Goal: Communication & Community: Answer question/provide support

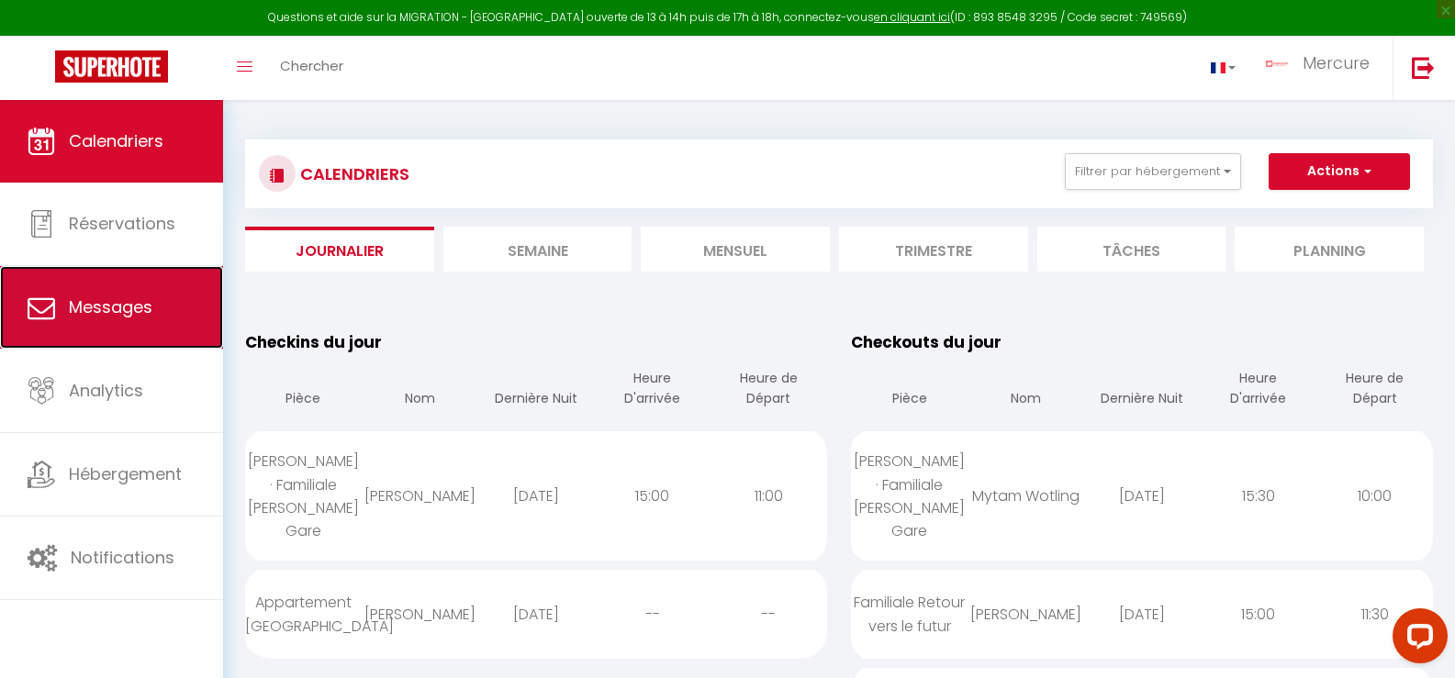
click at [33, 313] on icon at bounding box center [42, 308] width 28 height 28
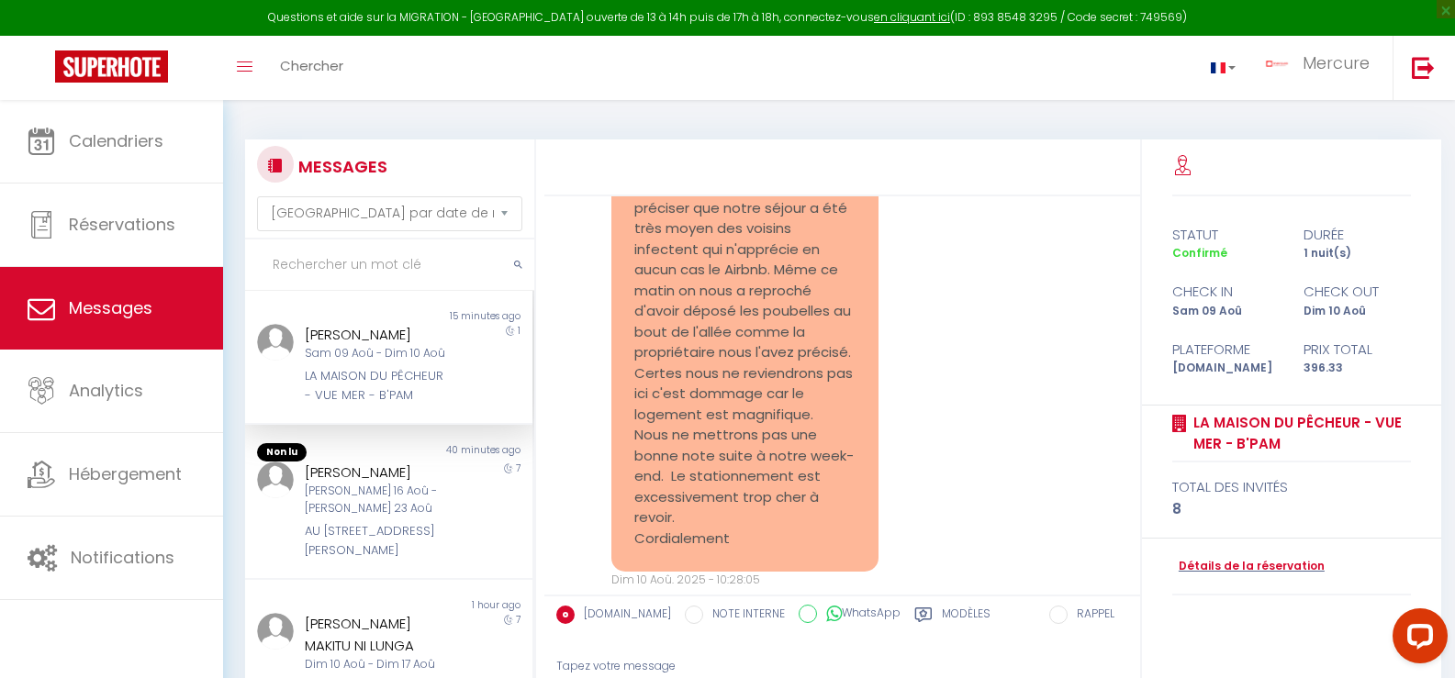
scroll to position [2536, 0]
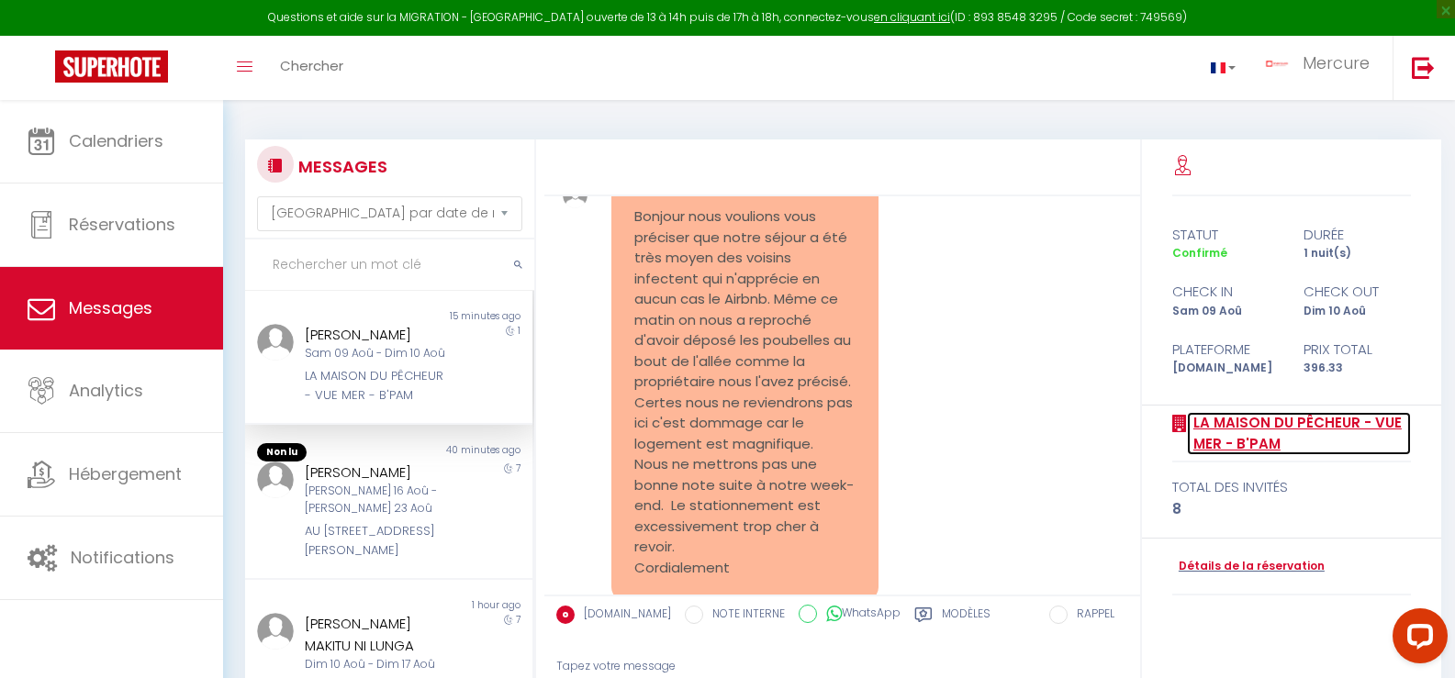
click at [1291, 419] on link "LA MAISON DU PÊCHEUR - VUE MER - B'PAM" at bounding box center [1299, 433] width 225 height 43
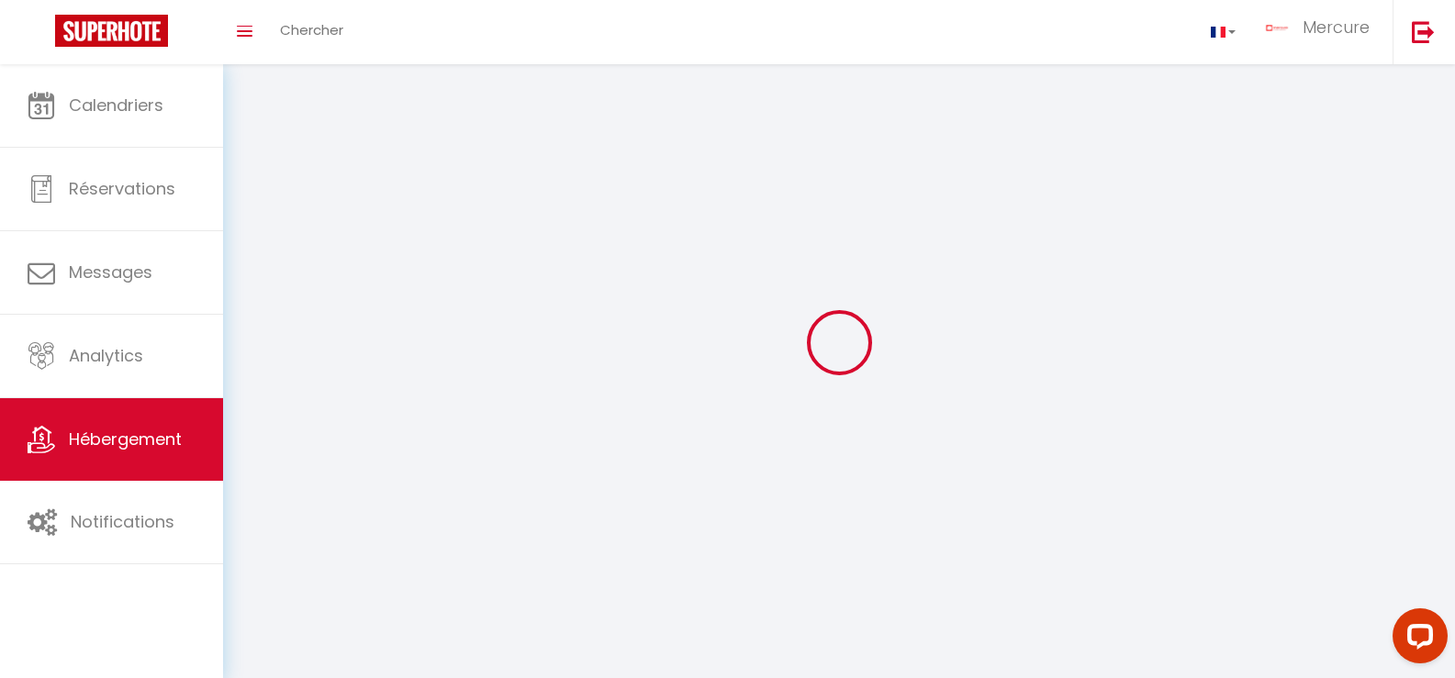
select select
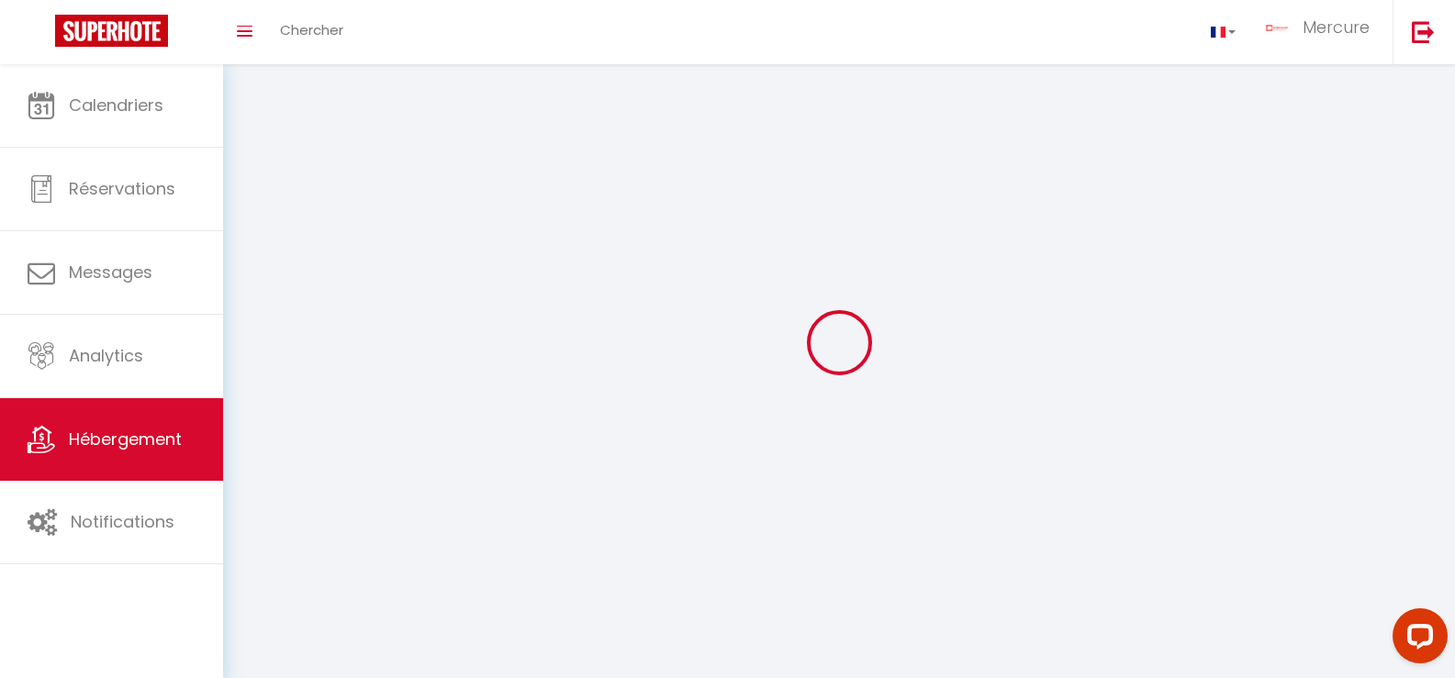
select select
checkbox input "false"
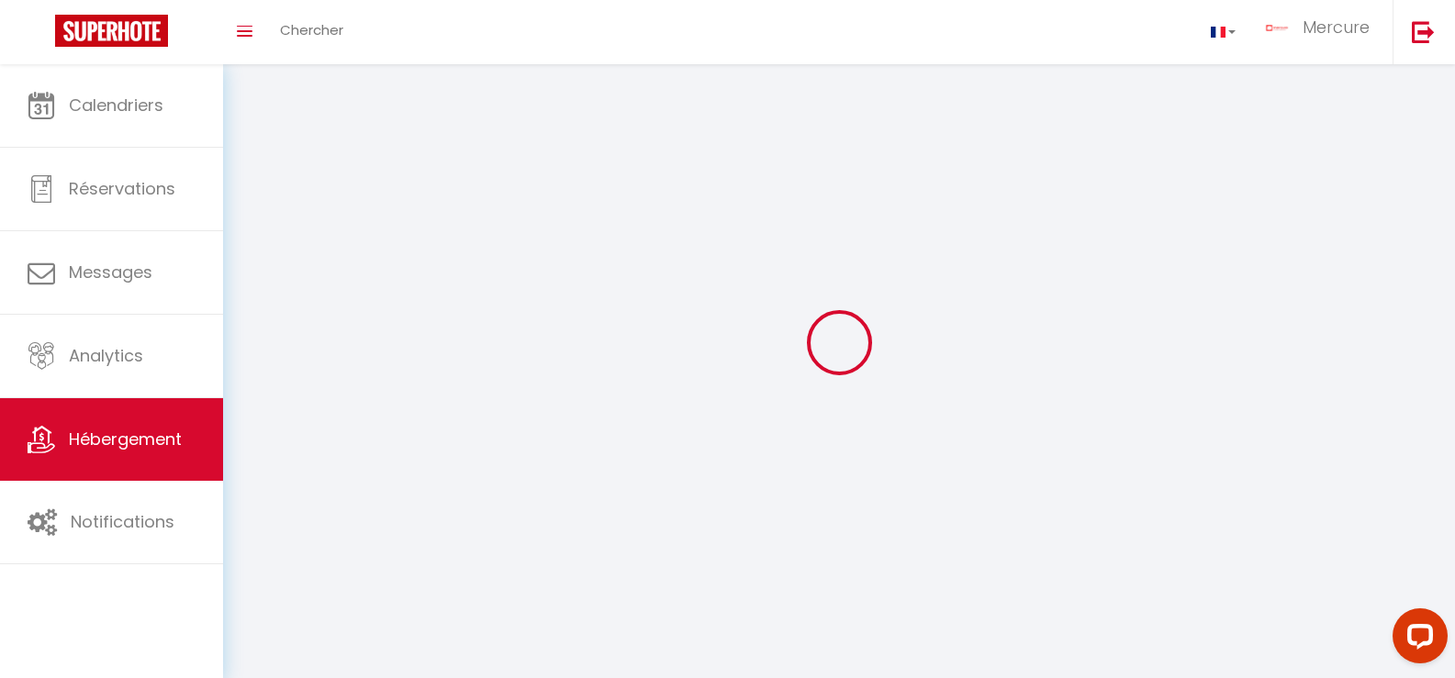
checkbox input "false"
select select
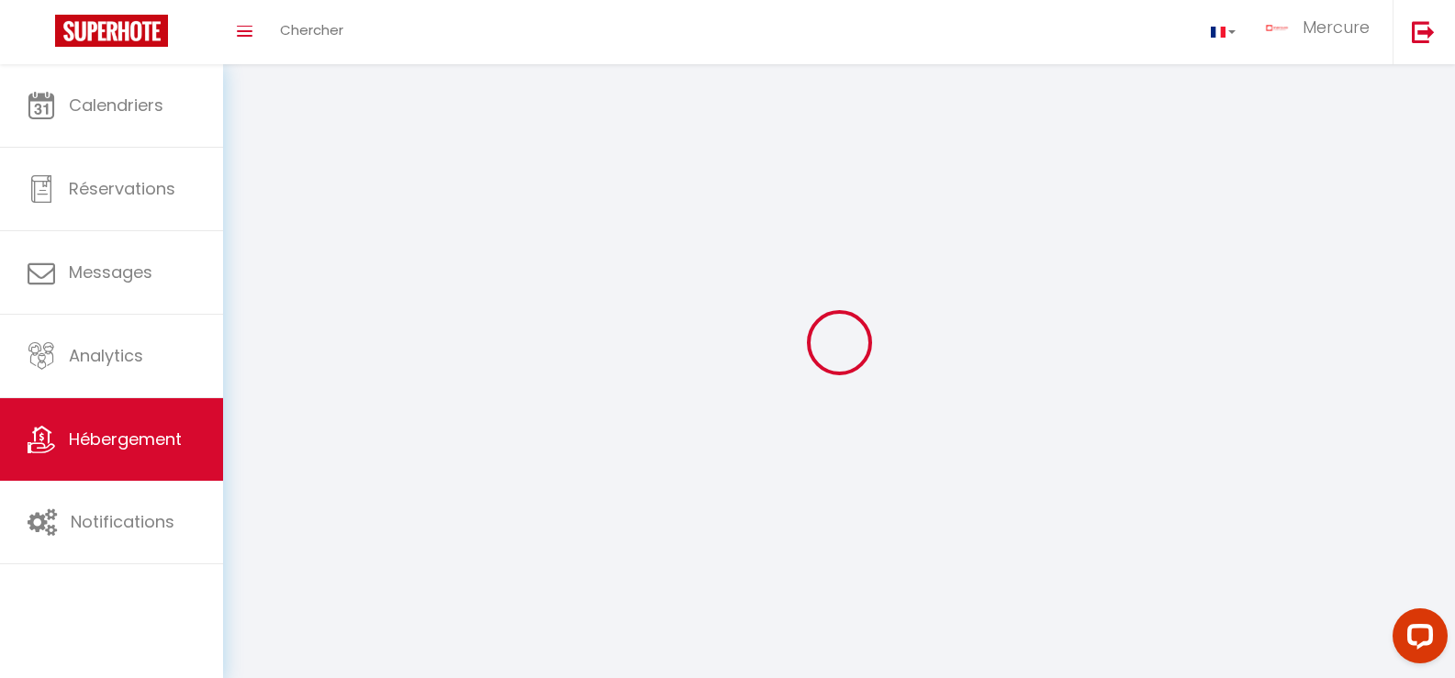
select select
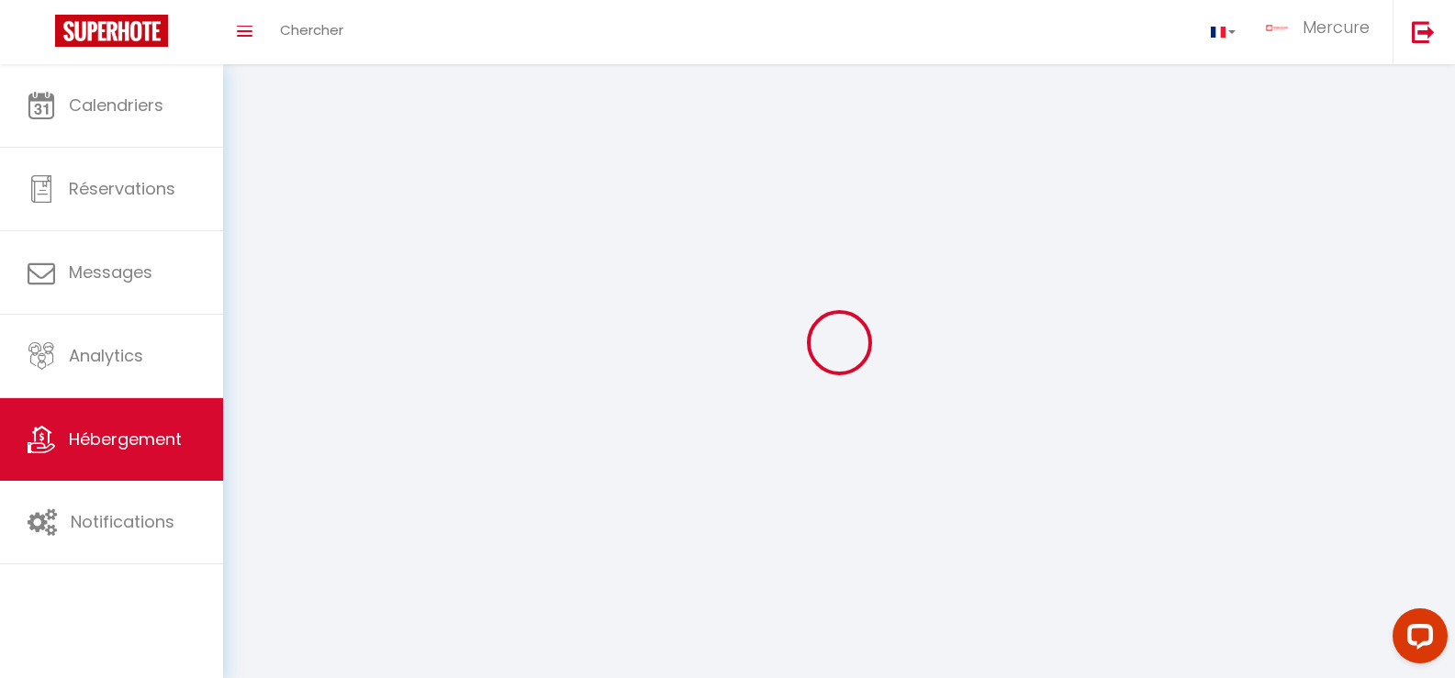
select select
checkbox input "false"
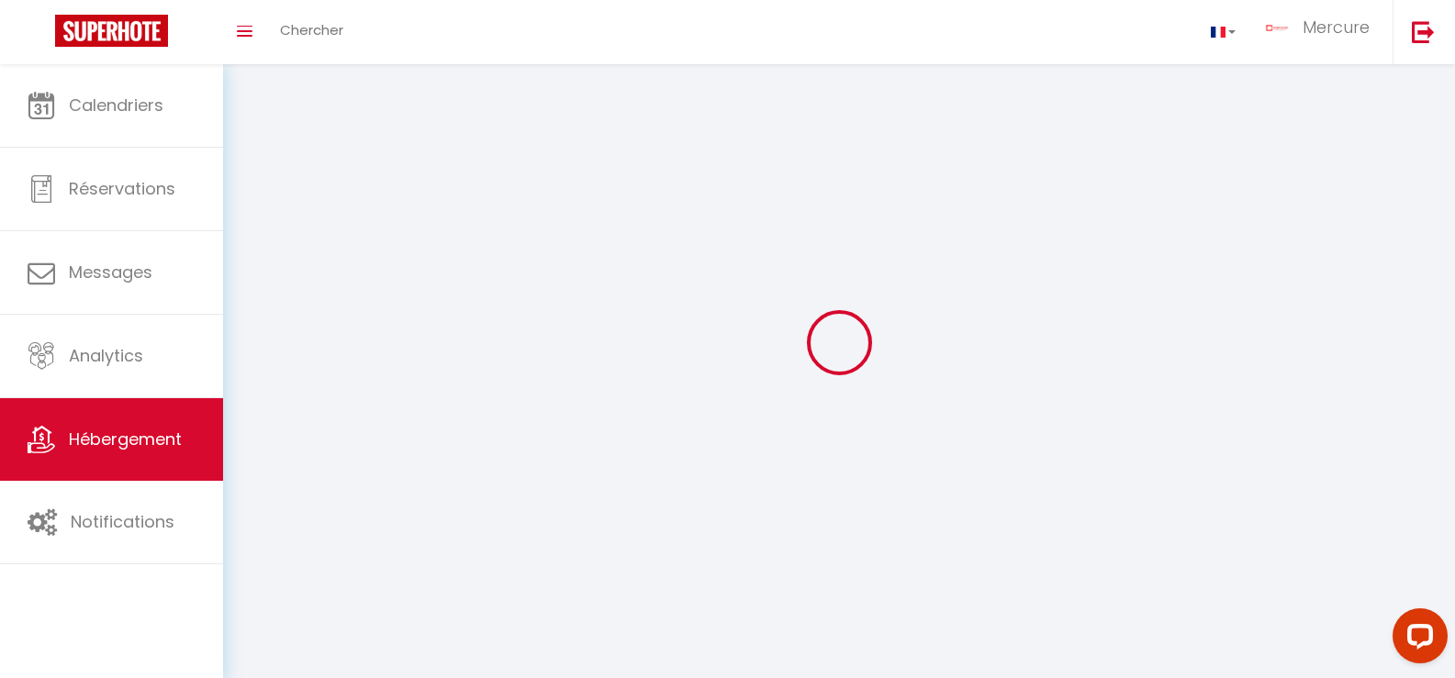
select select
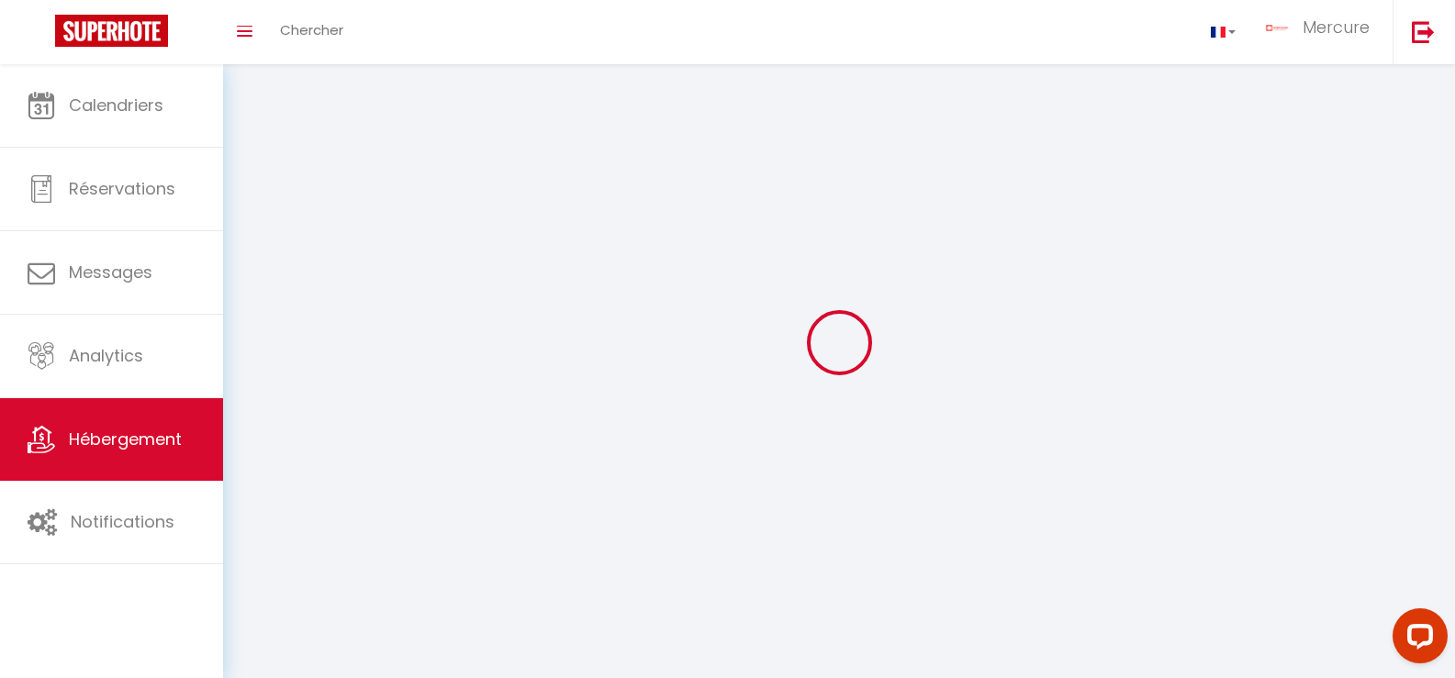
select select
checkbox input "false"
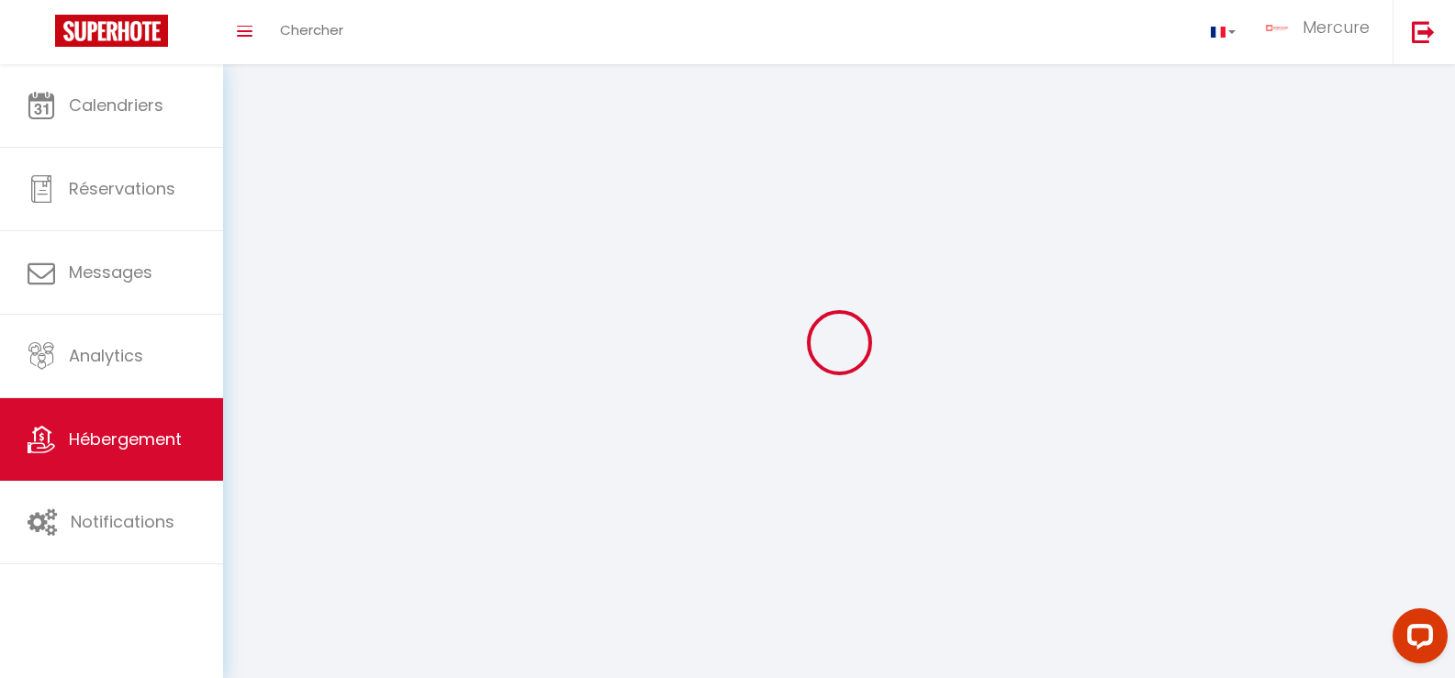
checkbox input "false"
select select
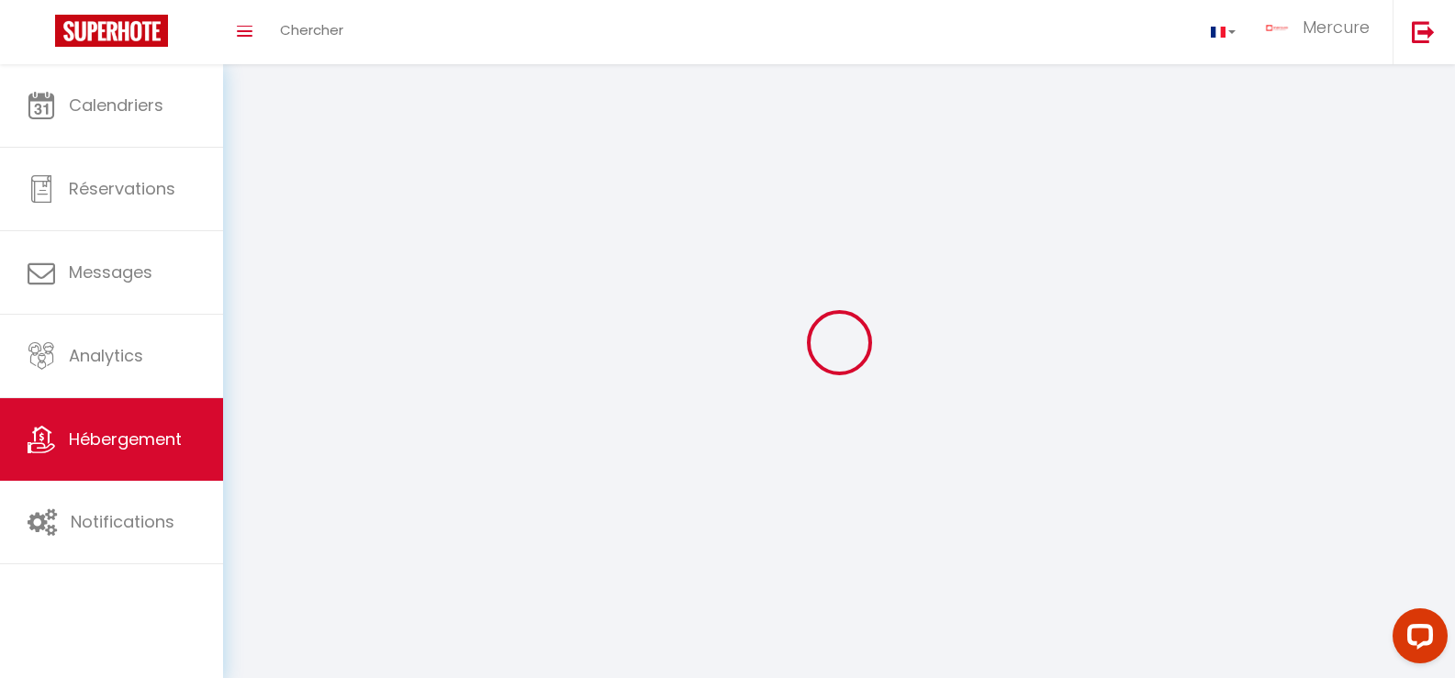
select select "1"
select select "28"
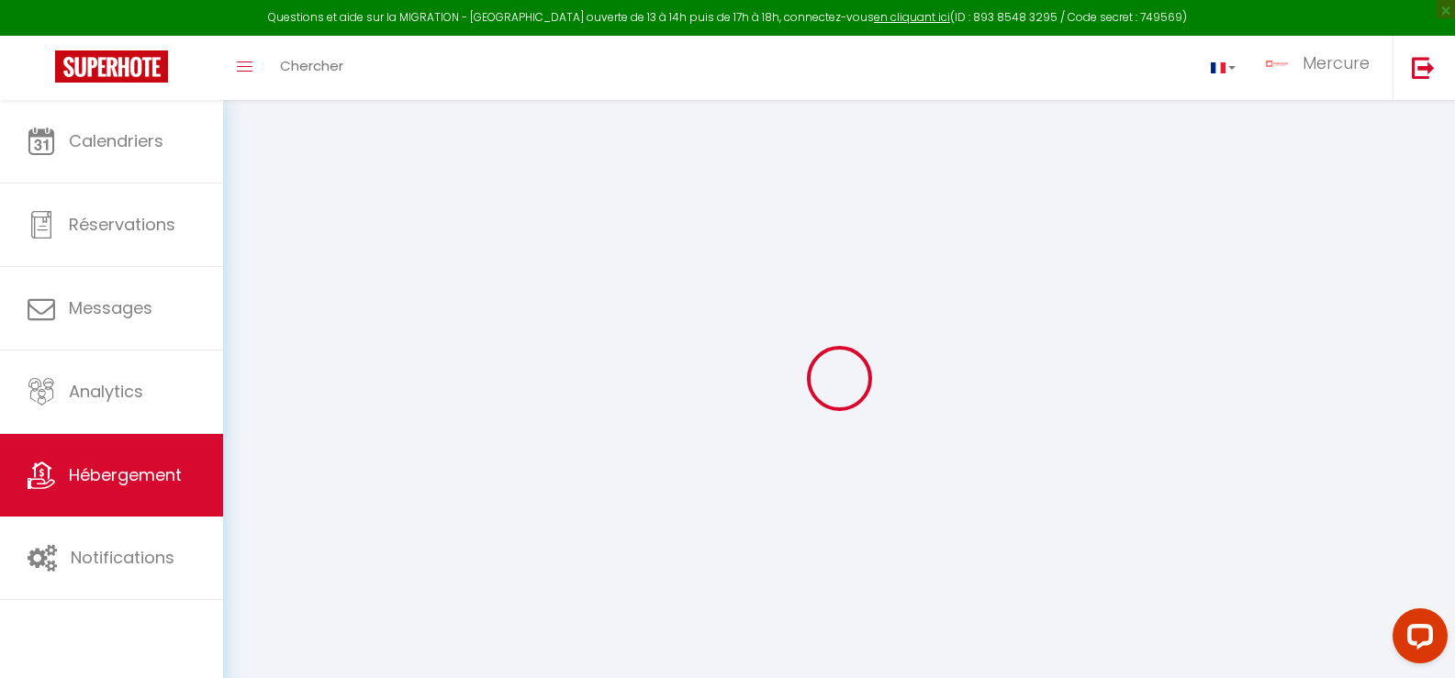
select select
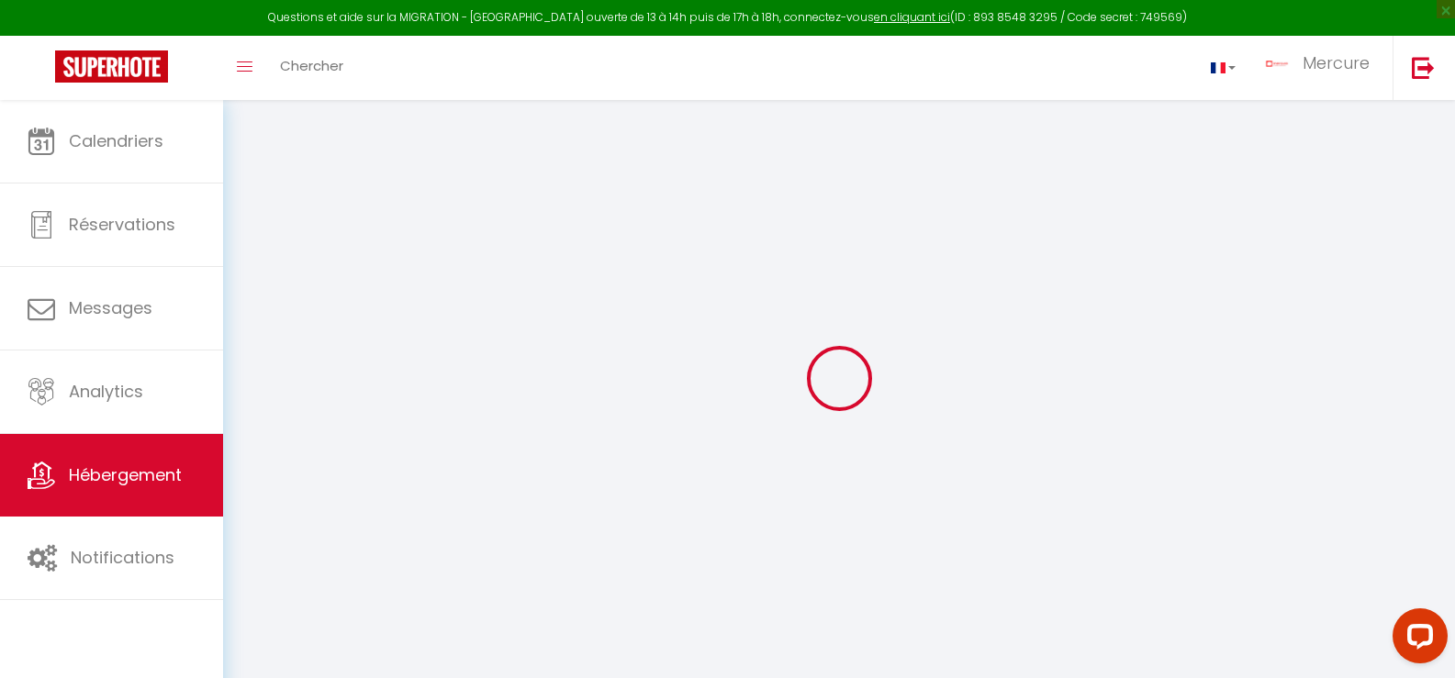
select select
checkbox input "false"
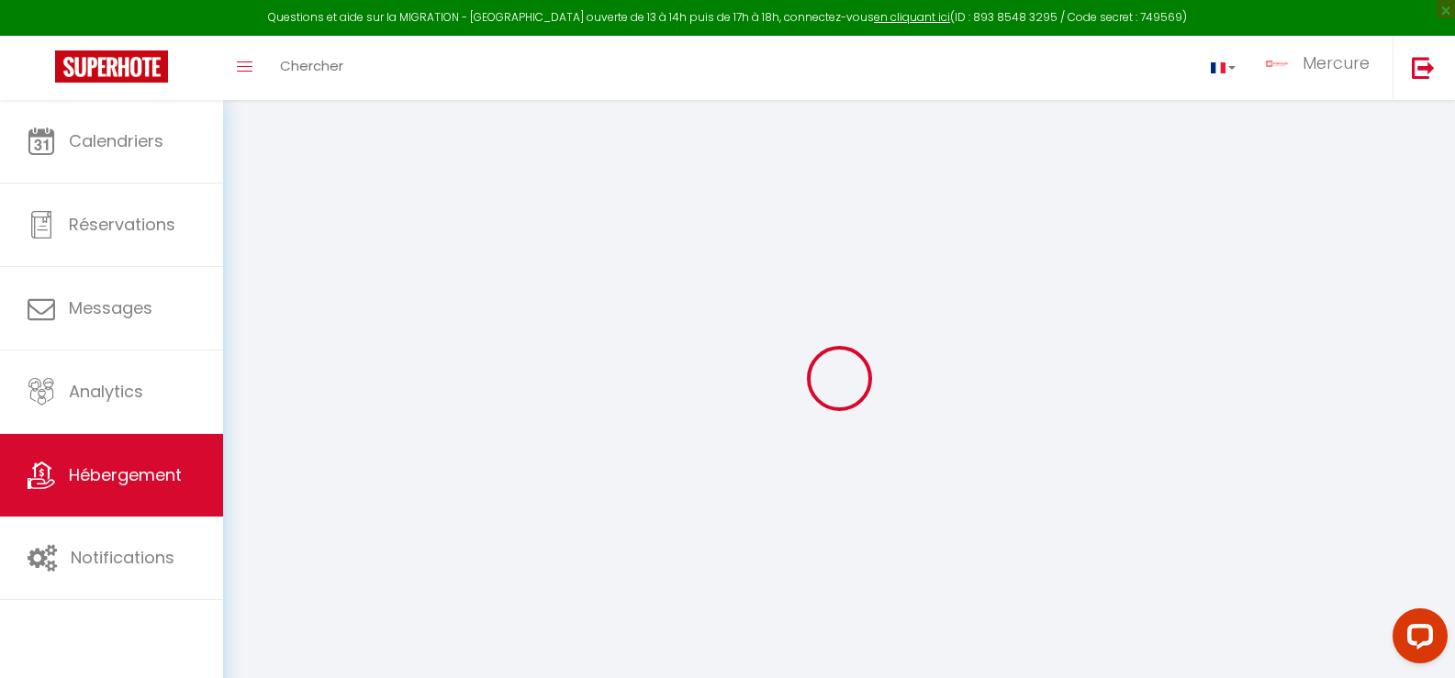
select select
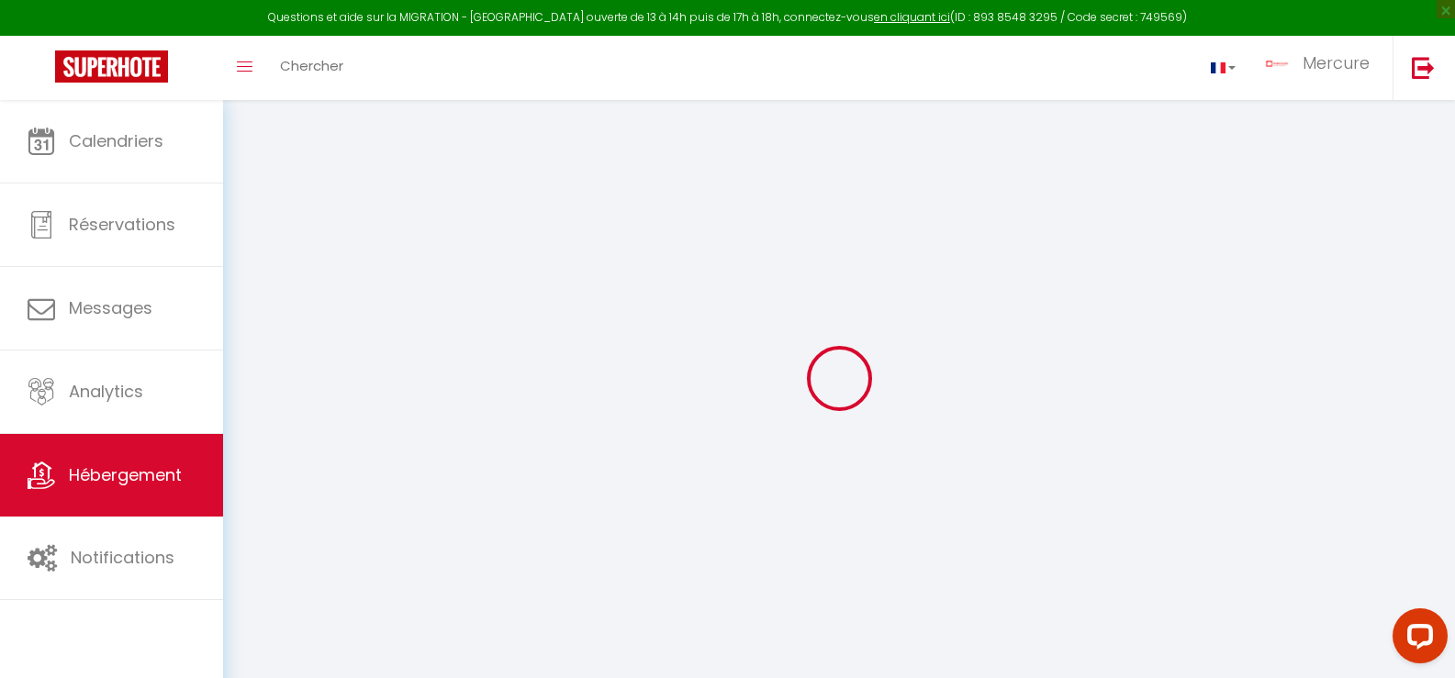
select select
checkbox input "false"
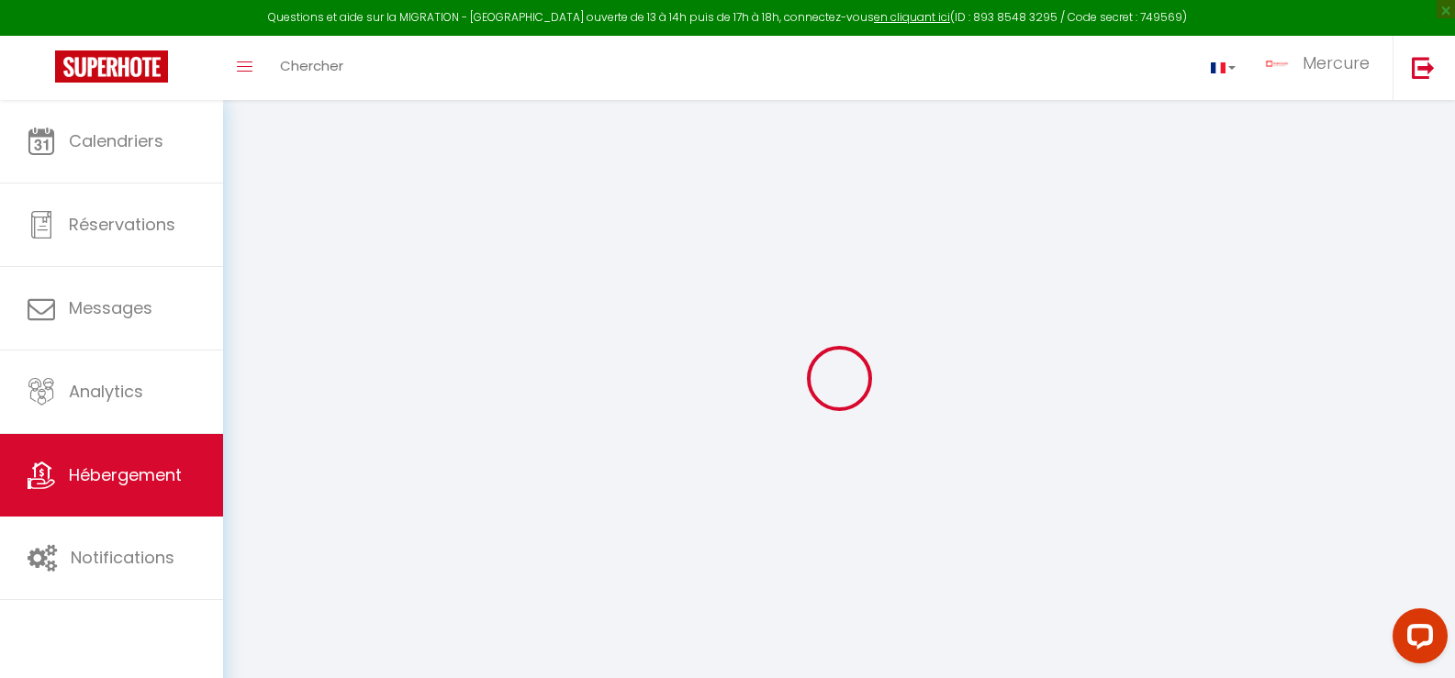
checkbox input "false"
select select
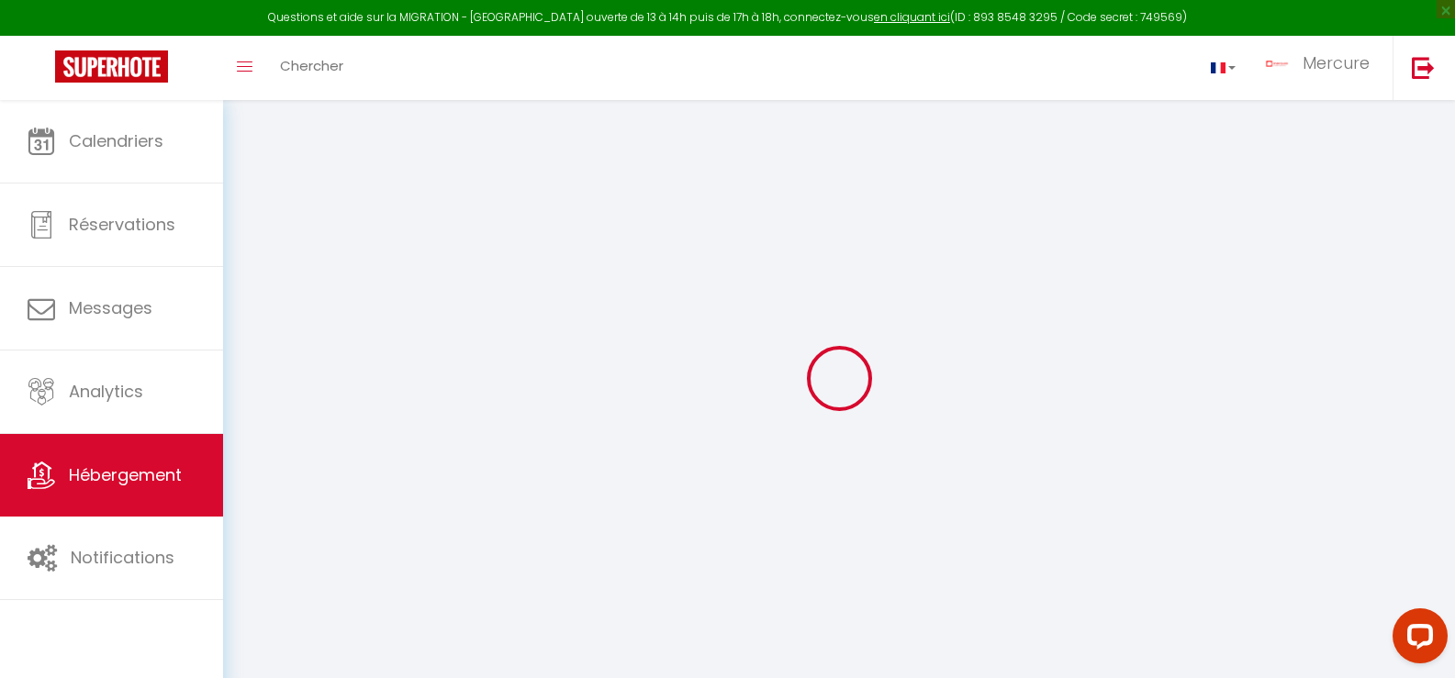
select select
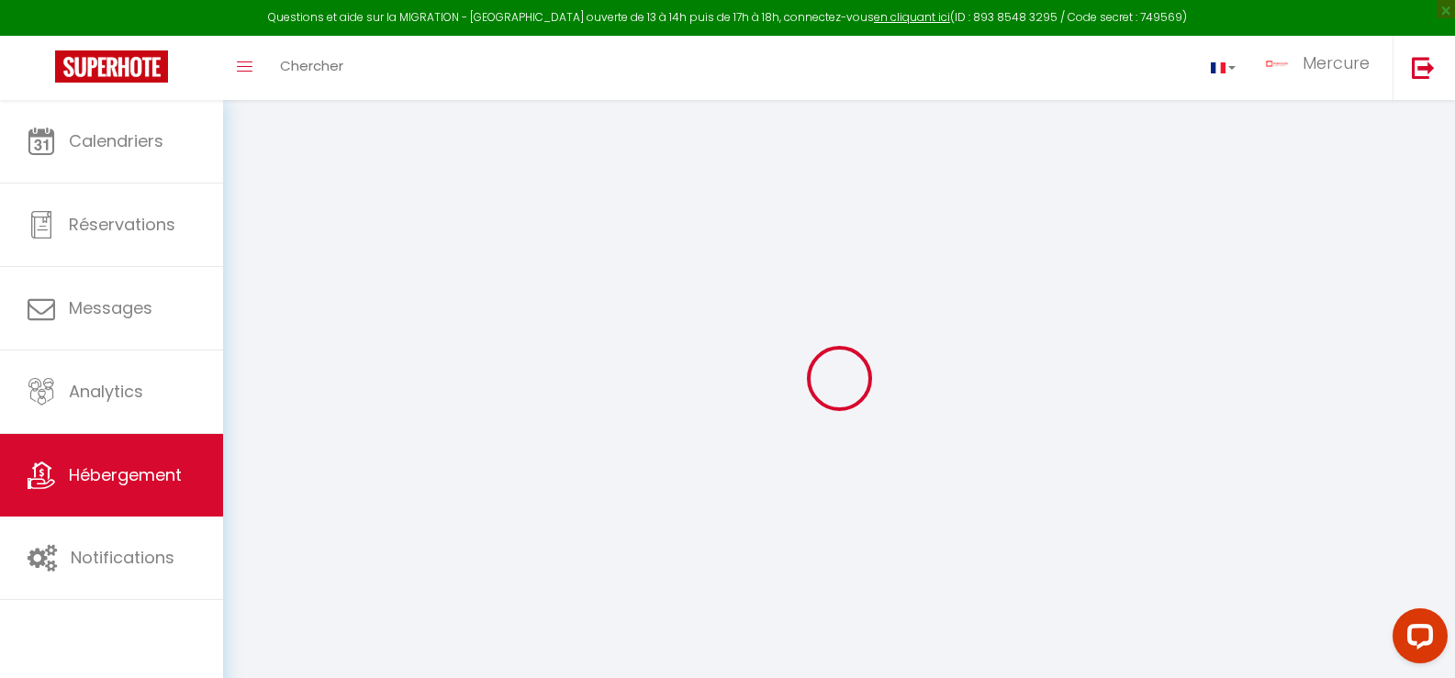
checkbox input "false"
select select
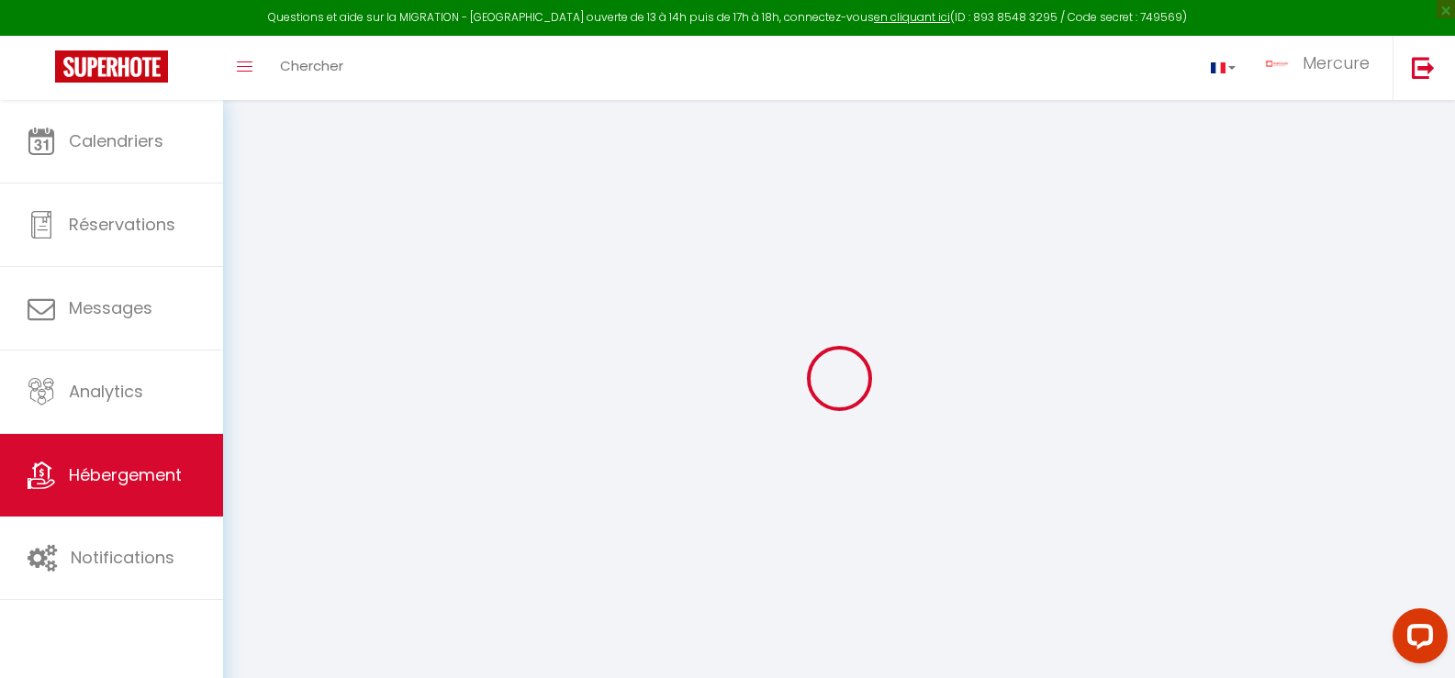
select select
checkbox input "false"
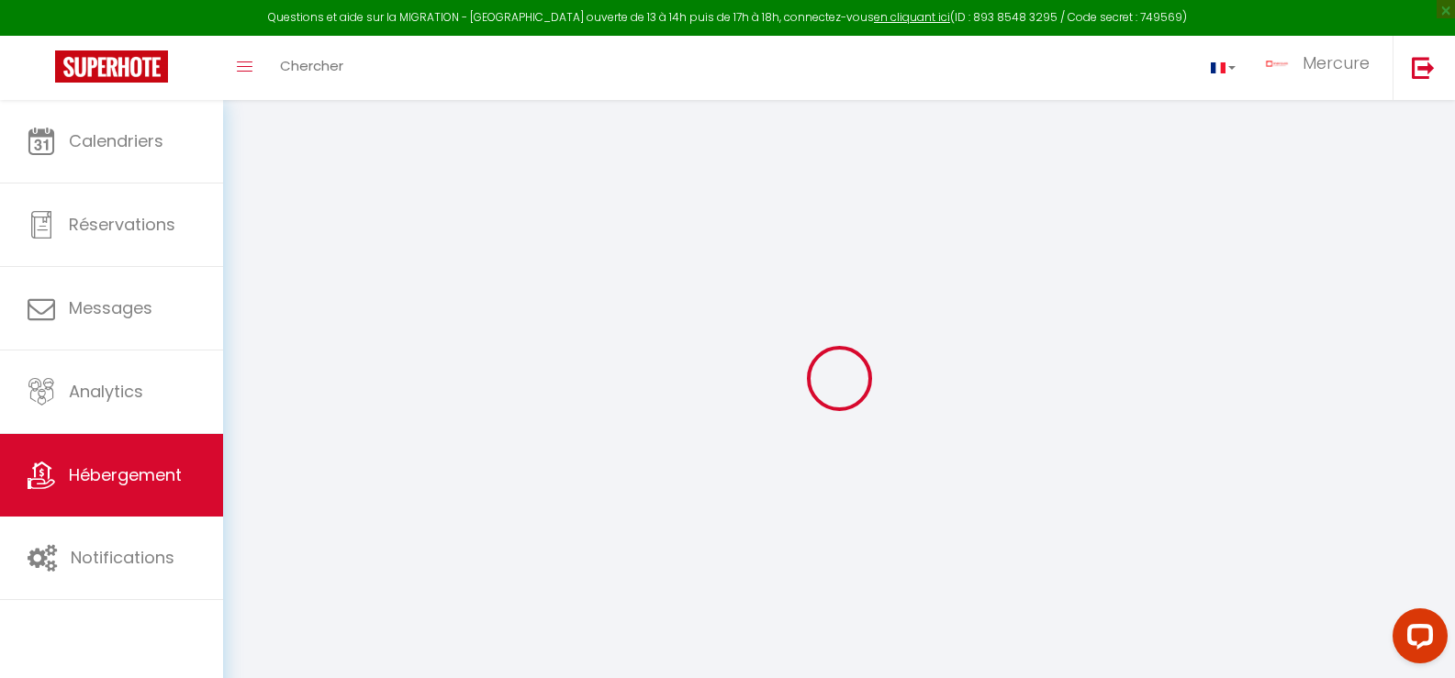
checkbox input "false"
select select
select select "15:00"
select select "23:45"
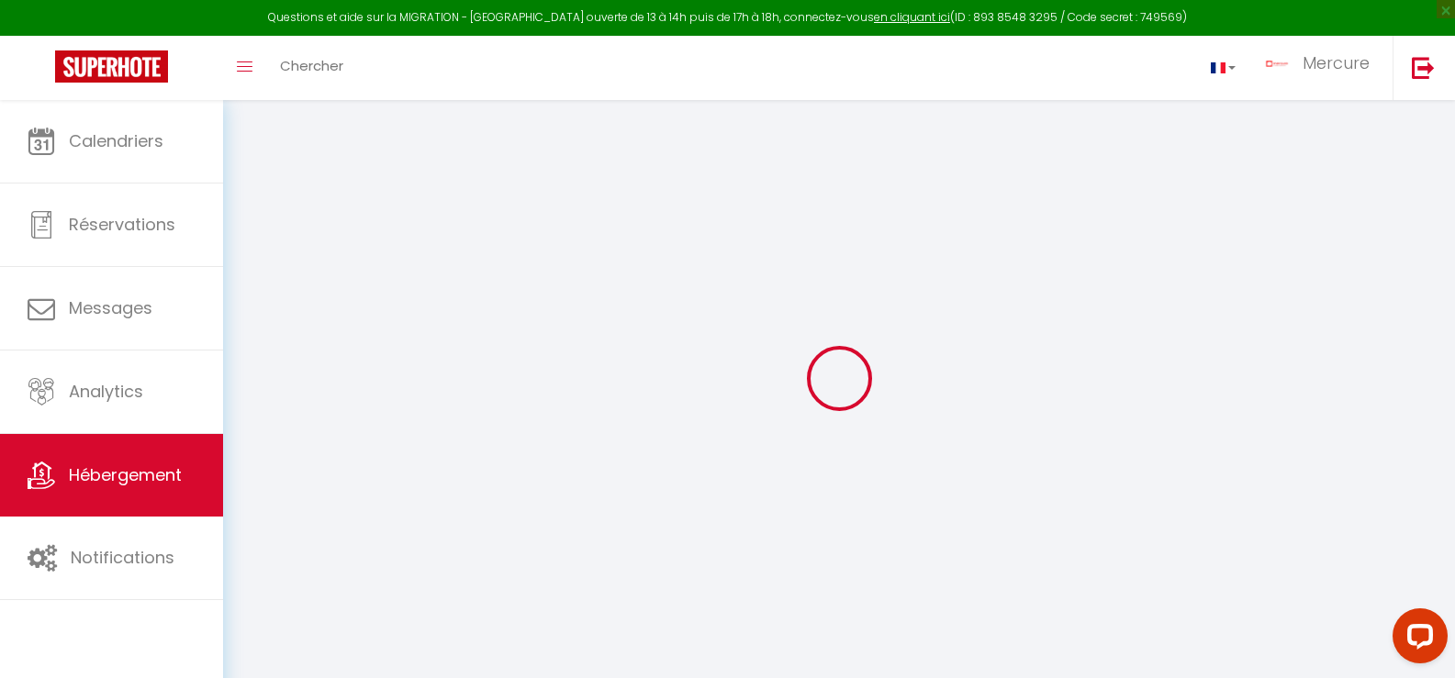
select select "11:00"
select select "30"
select select "120"
select select
checkbox input "false"
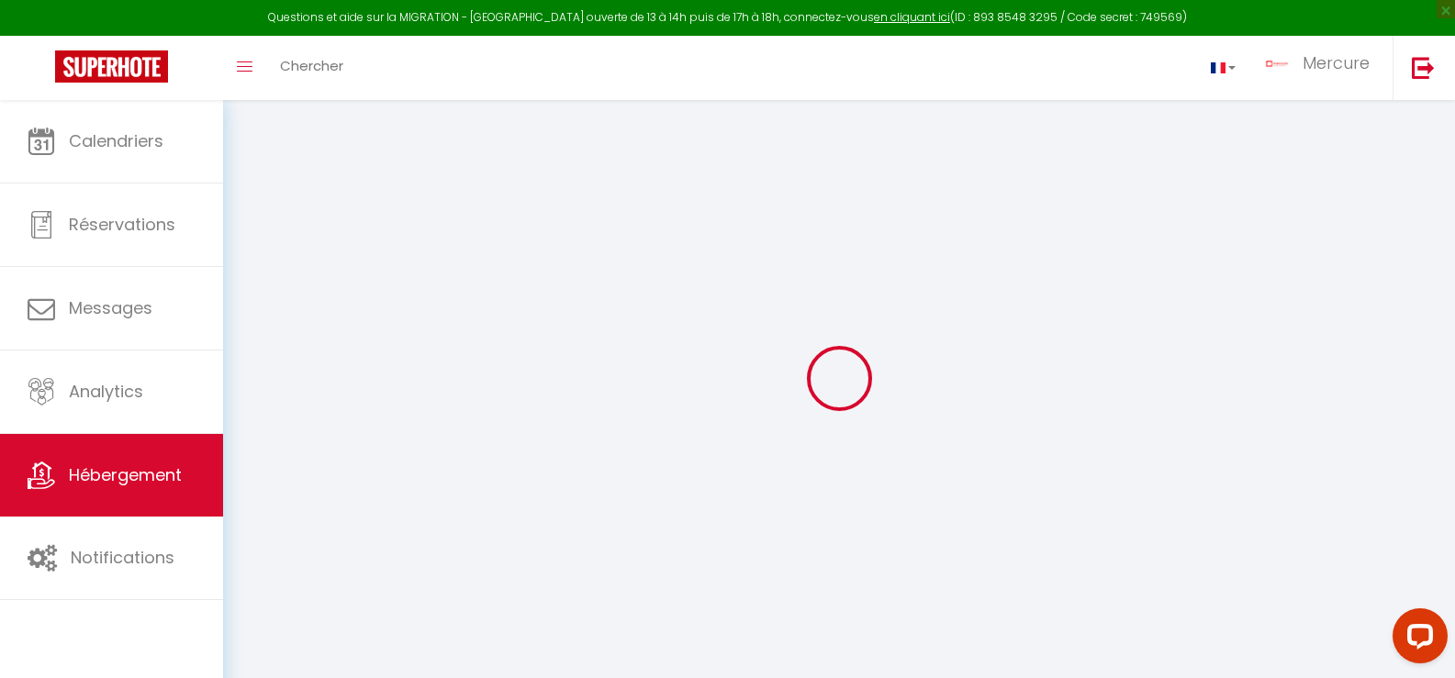
checkbox input "false"
select select
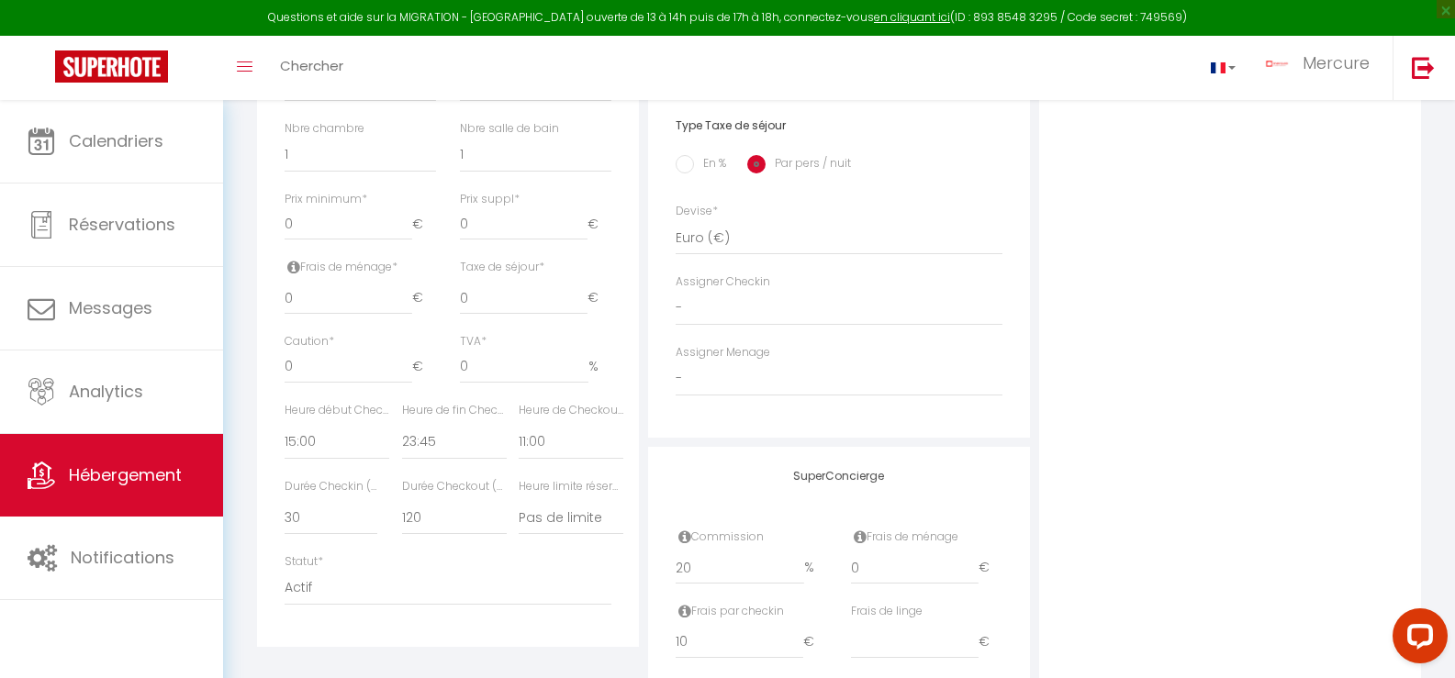
scroll to position [734, 0]
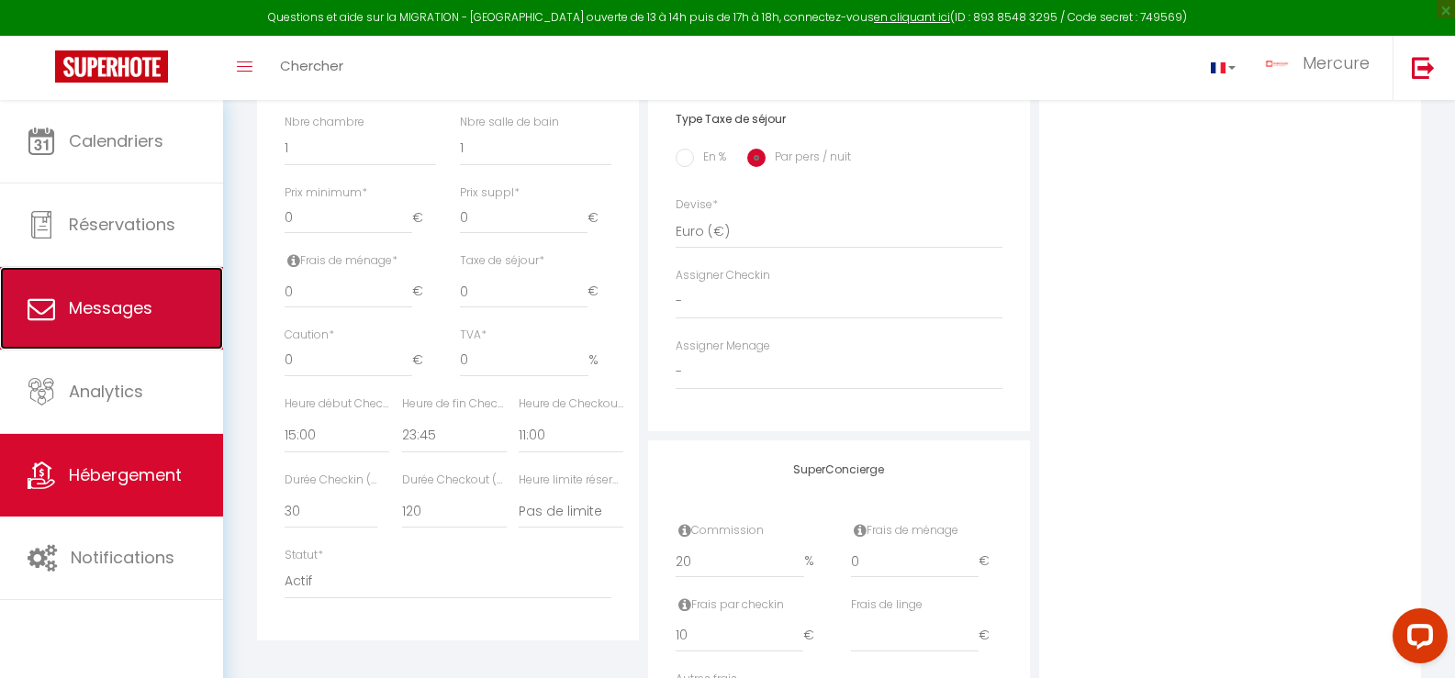
click at [118, 303] on span "Messages" at bounding box center [111, 308] width 84 height 23
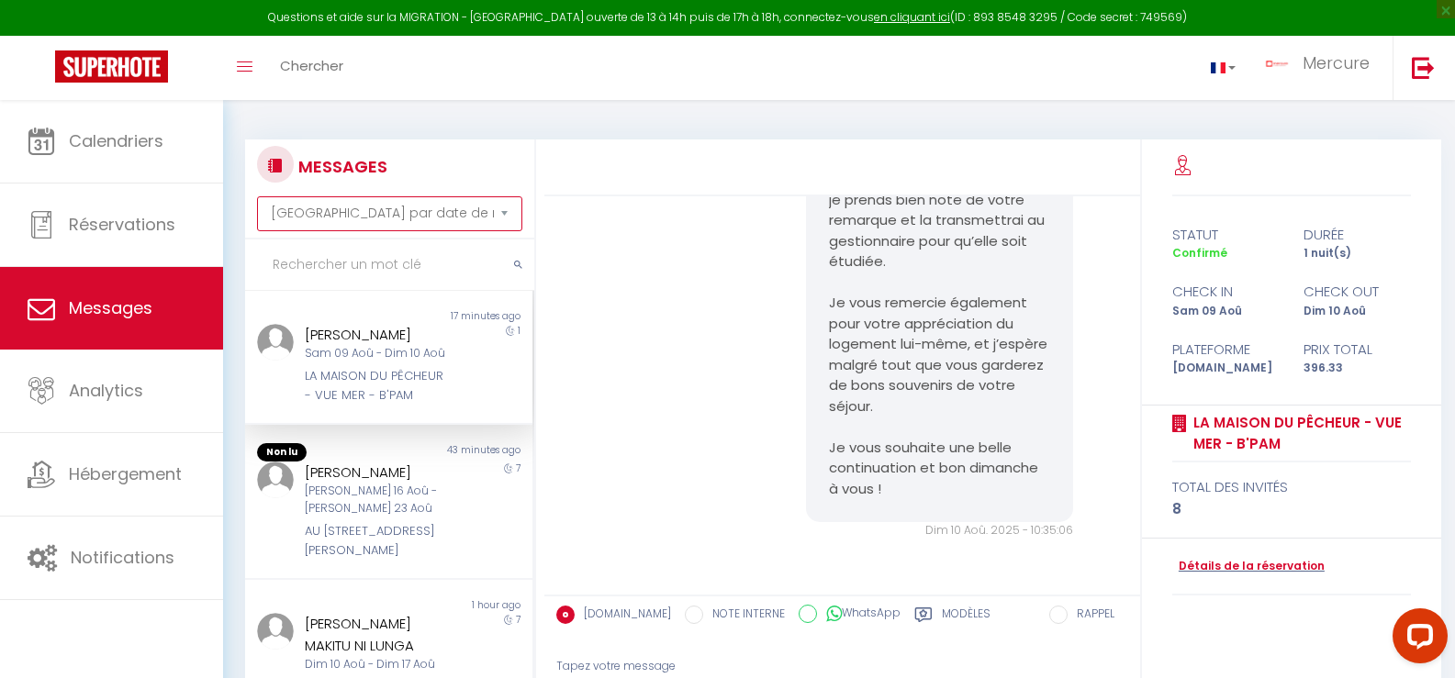
click at [394, 216] on select "[GEOGRAPHIC_DATA] par date de réservation Trier par date de message" at bounding box center [389, 213] width 265 height 35
click at [257, 196] on select "[GEOGRAPHIC_DATA] par date de réservation Trier par date de message" at bounding box center [389, 213] width 265 height 35
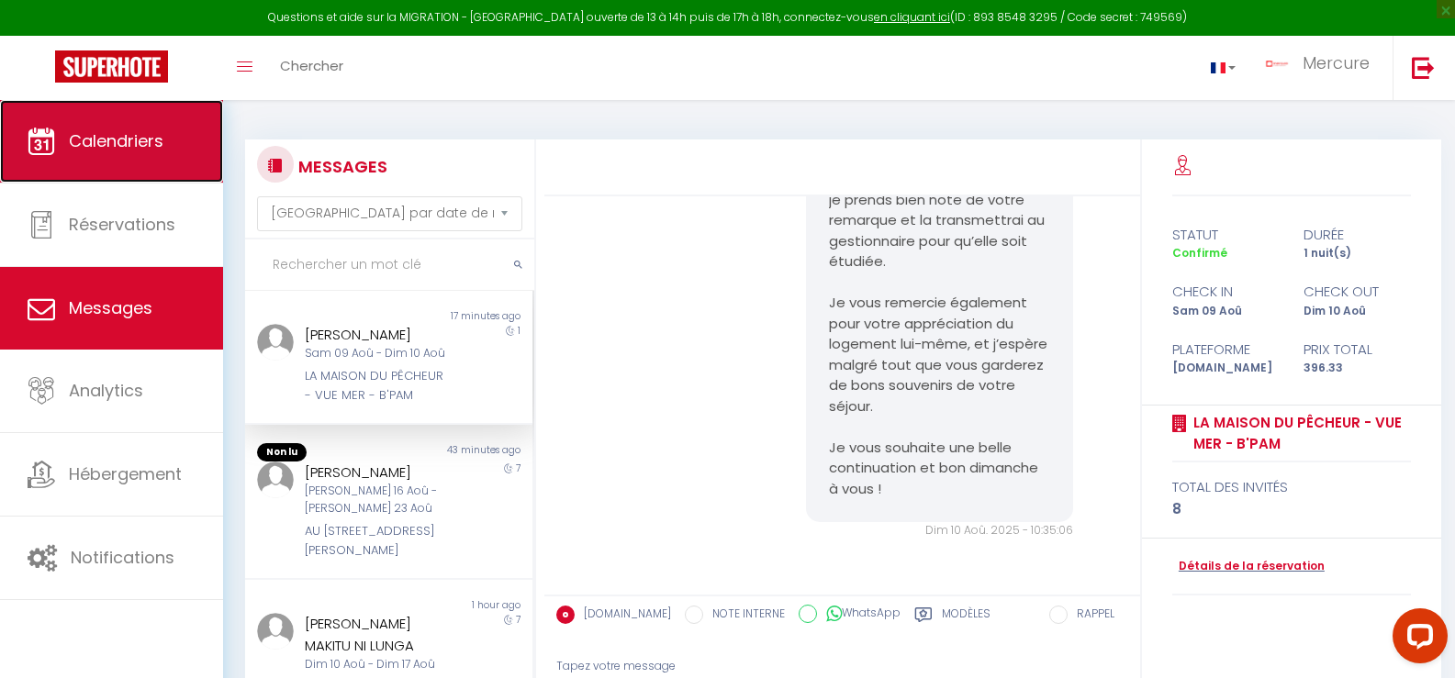
click at [118, 139] on span "Calendriers" at bounding box center [116, 140] width 95 height 23
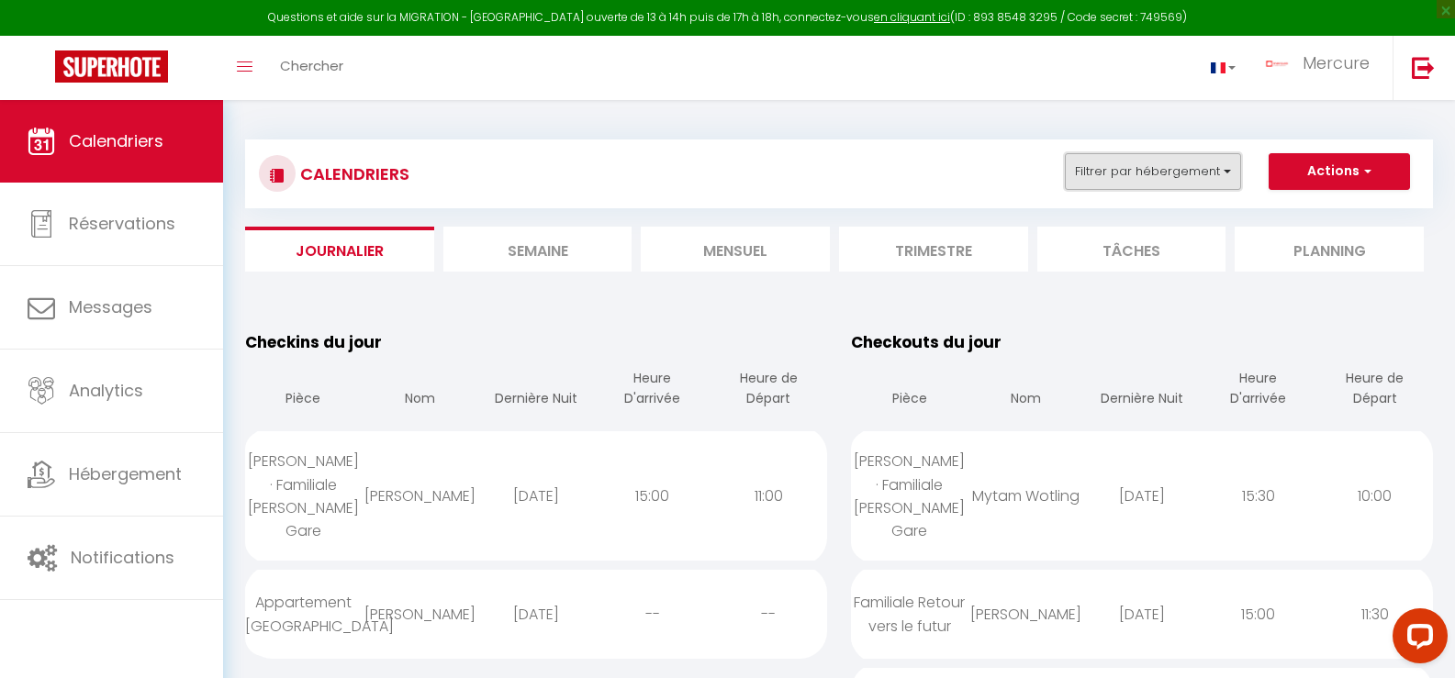
click at [1223, 174] on button "Filtrer par hébergement" at bounding box center [1153, 171] width 176 height 37
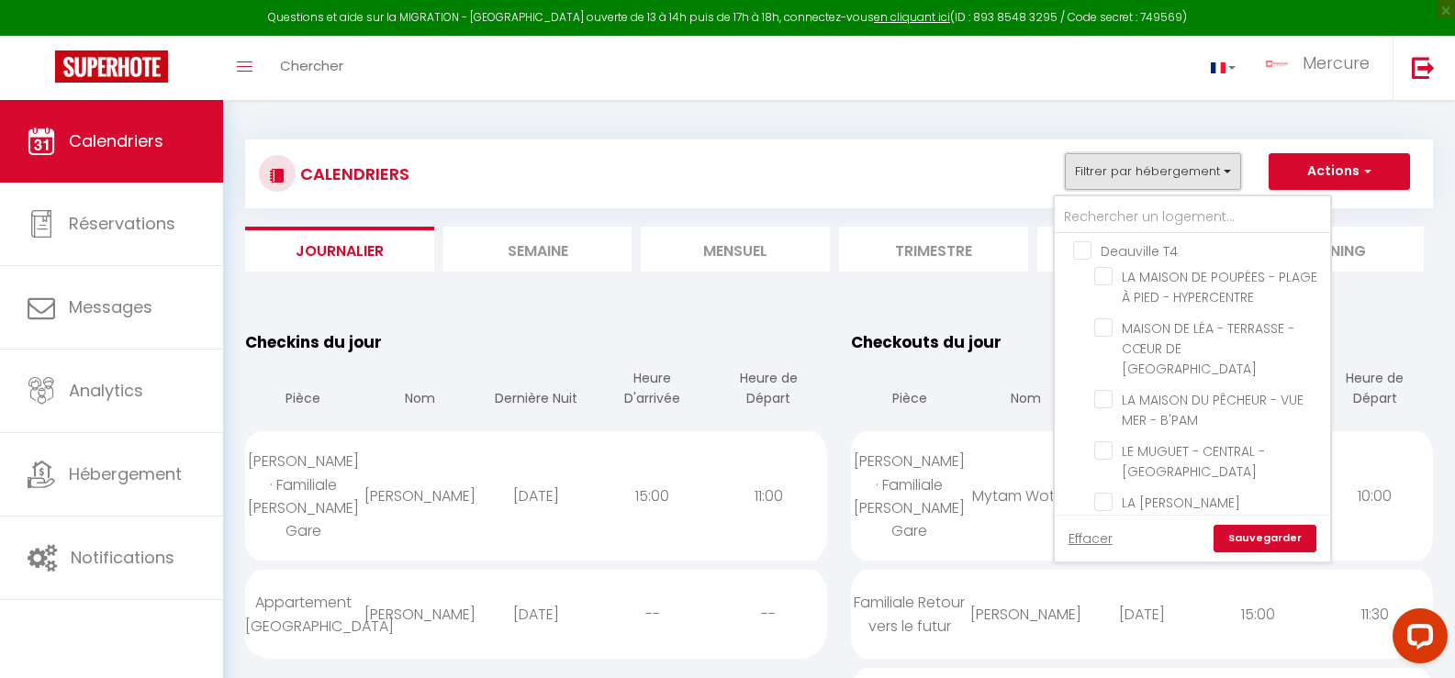
scroll to position [1193, 0]
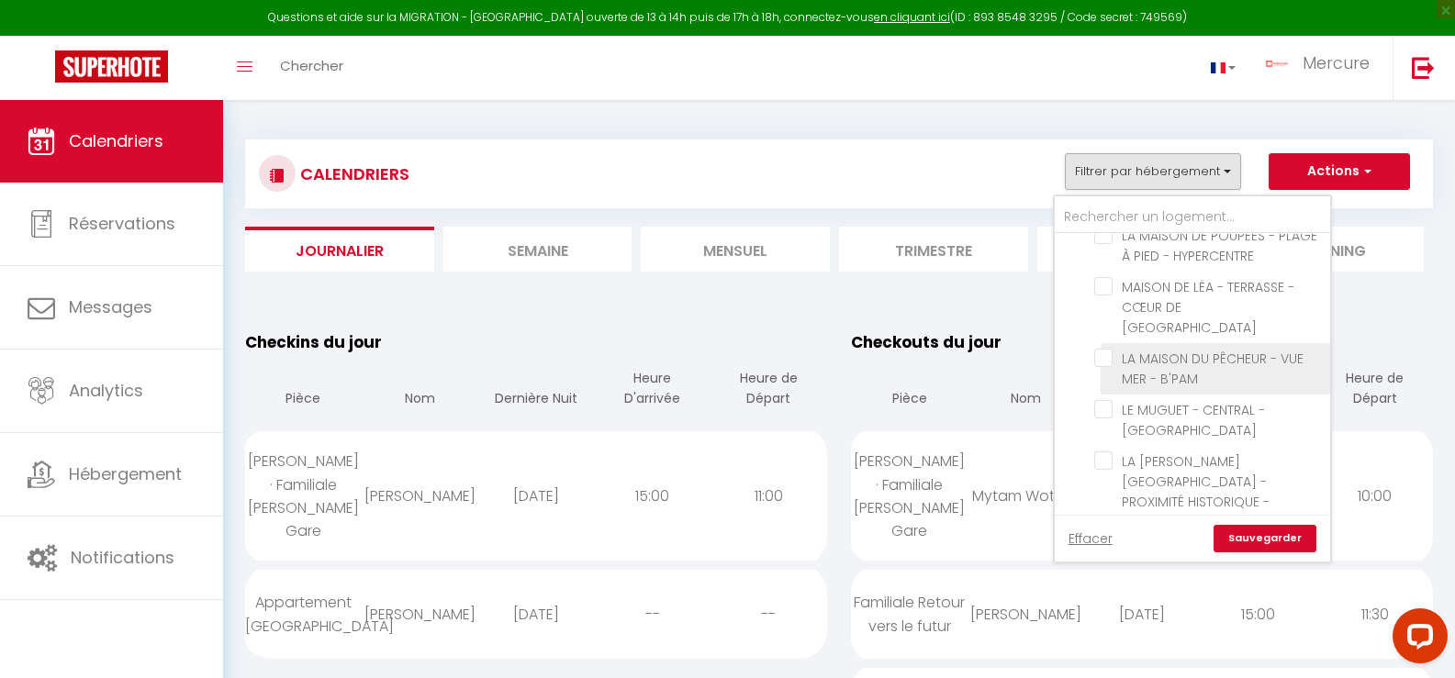
click at [1147, 349] on input "LA MAISON DU PÊCHEUR - VUE MER - B'PAM" at bounding box center [1208, 358] width 229 height 18
checkbox input "true"
checkbox input "false"
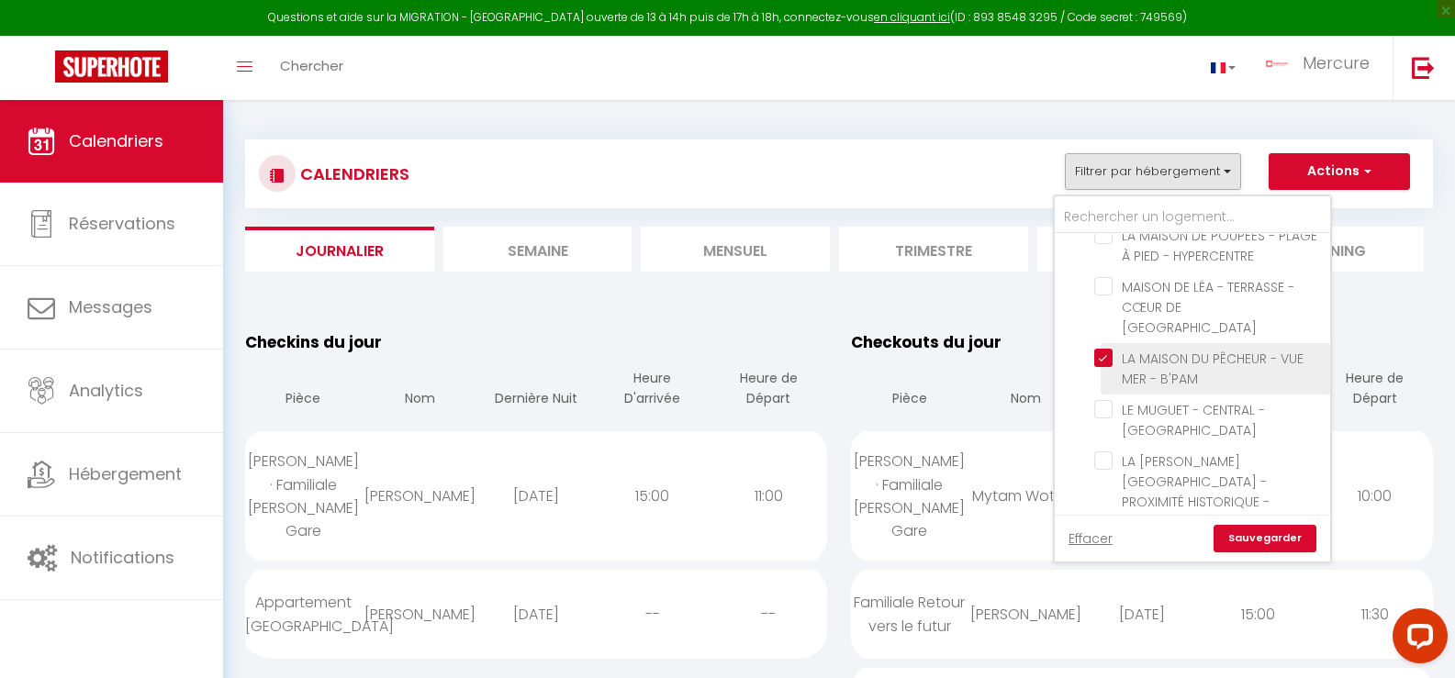
checkbox input "false"
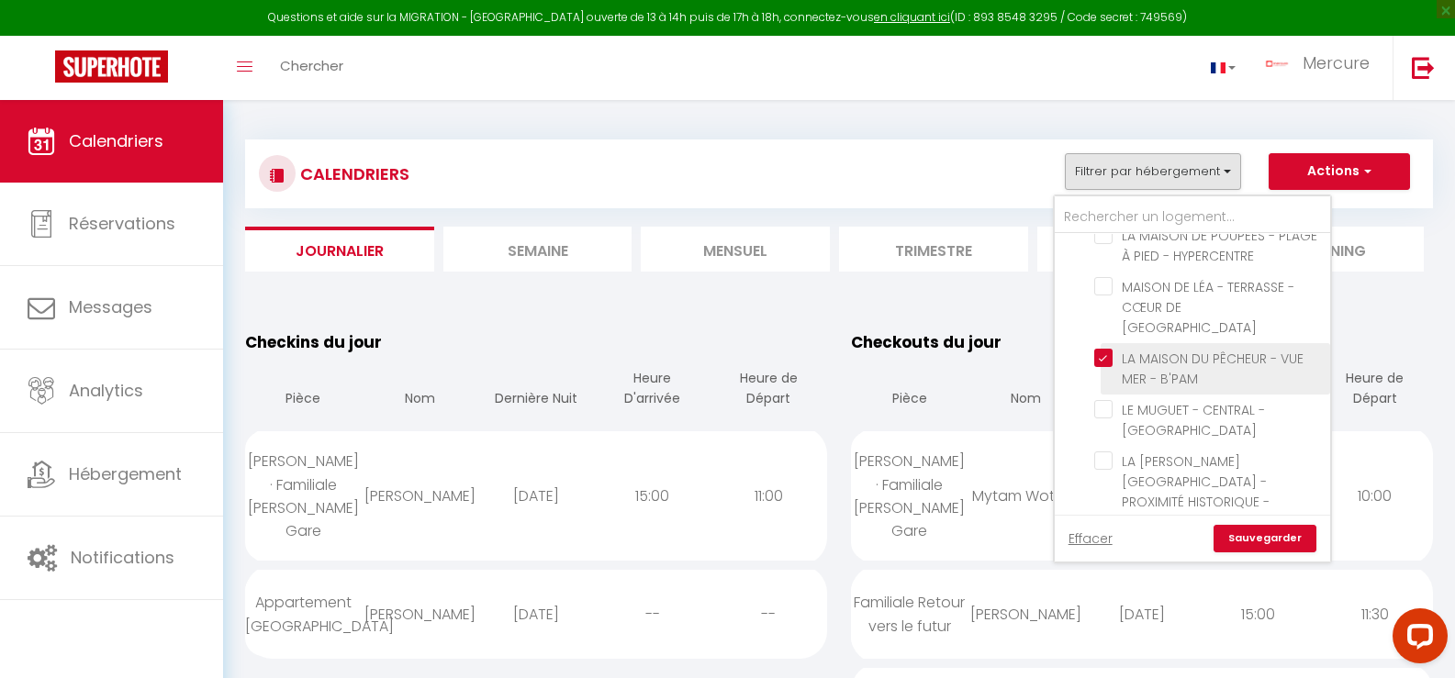
checkbox input "false"
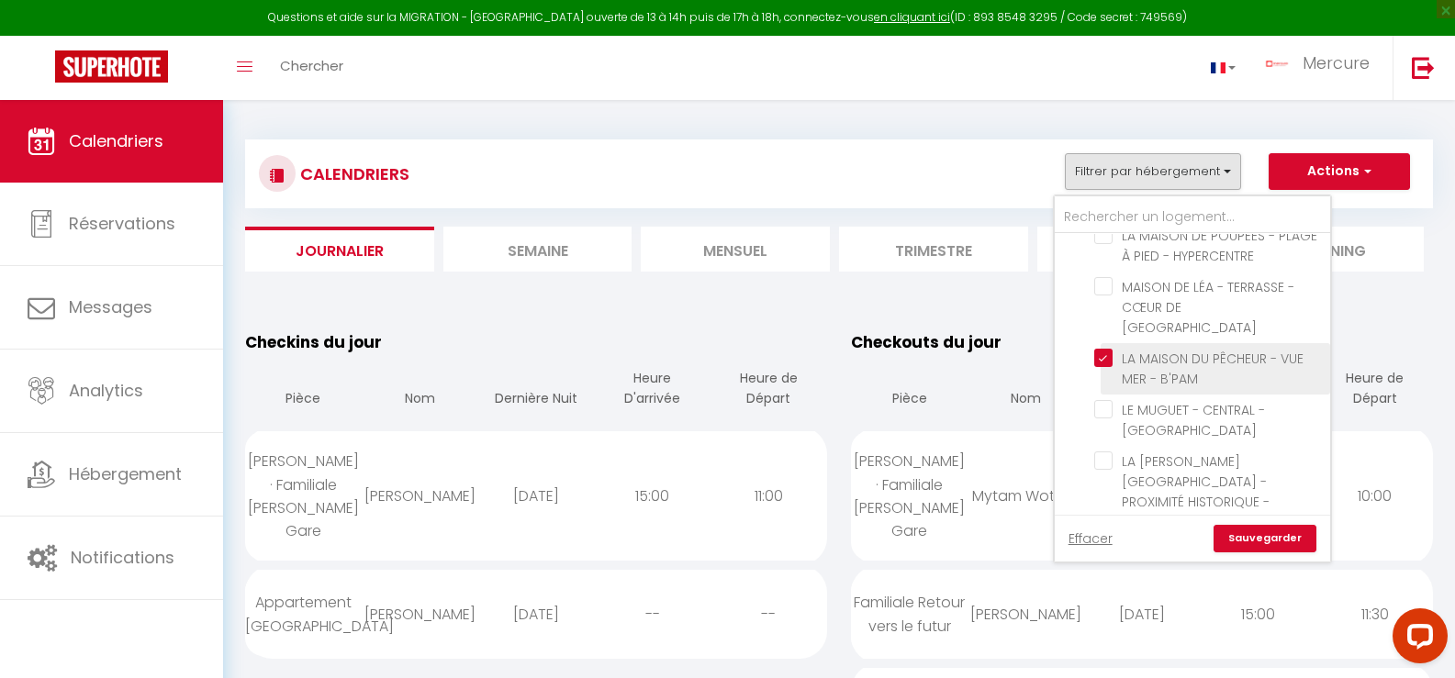
checkbox input "false"
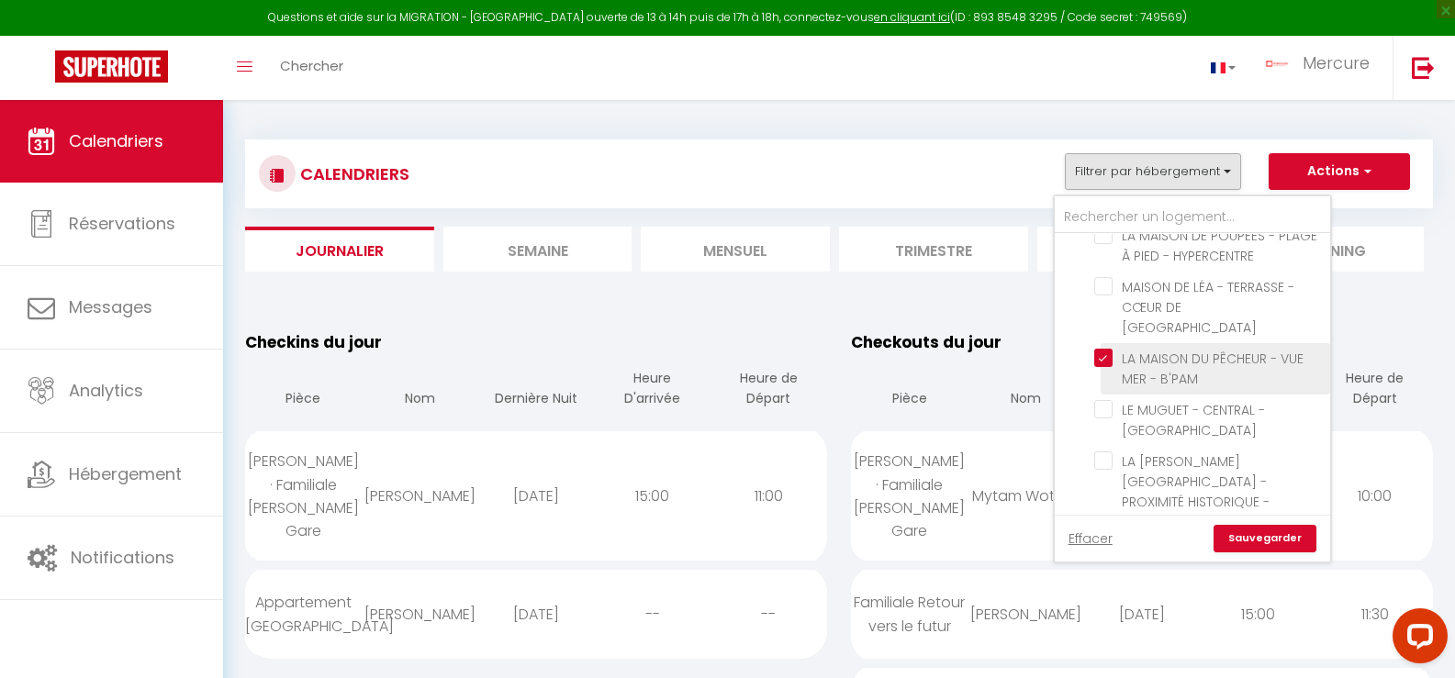
checkbox input "false"
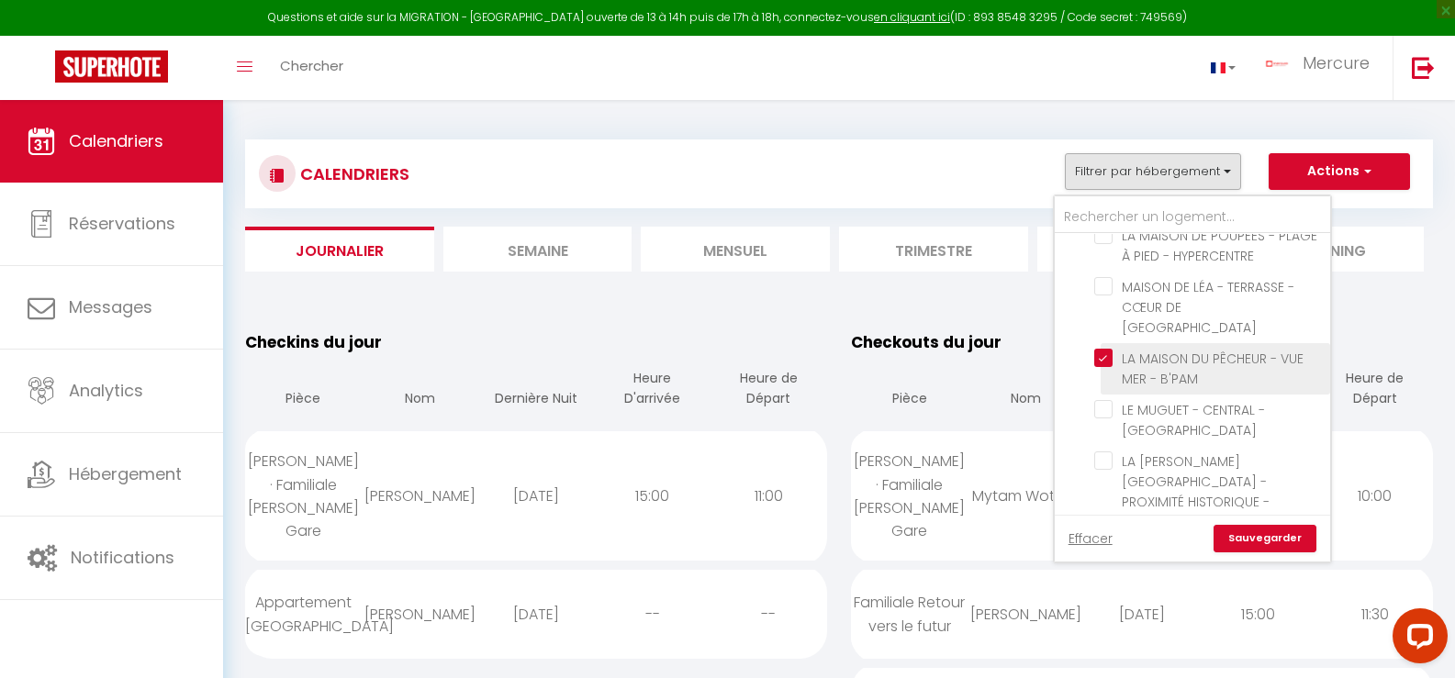
checkbox input "false"
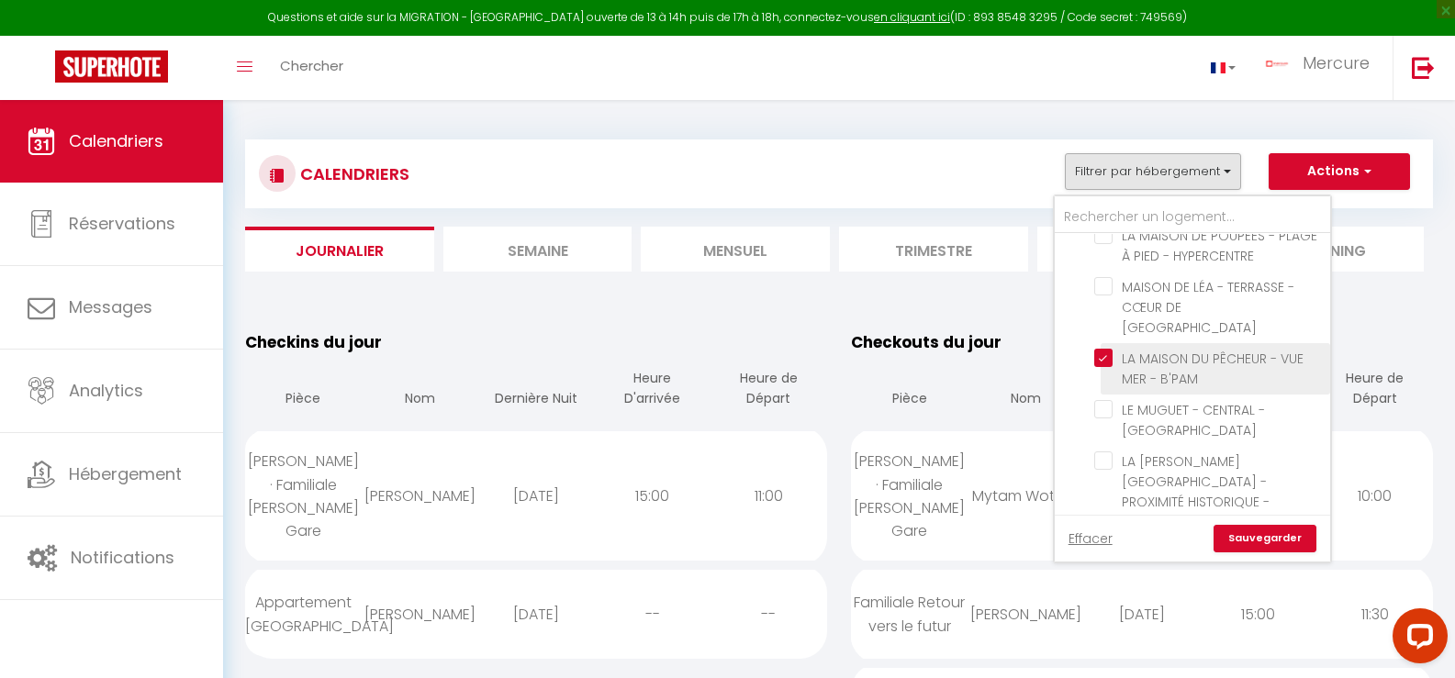
checkbox input "false"
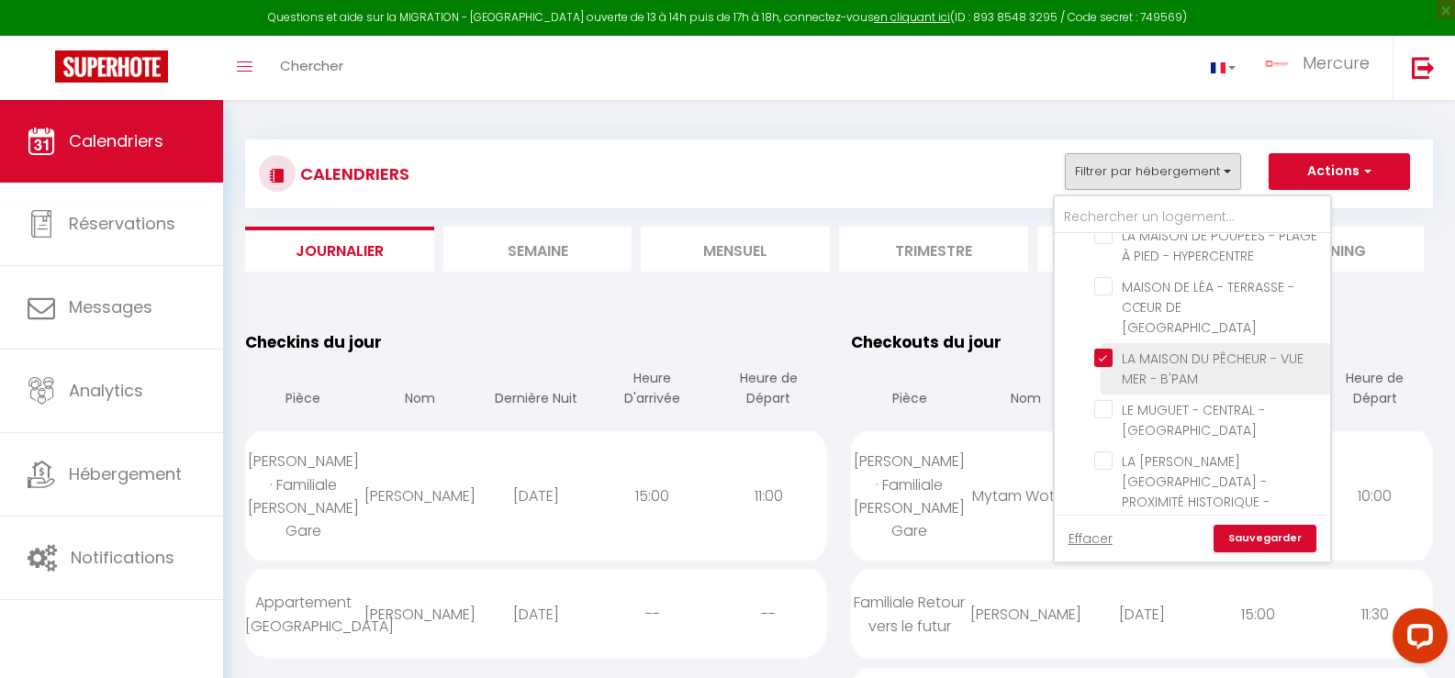
checkbox input "false"
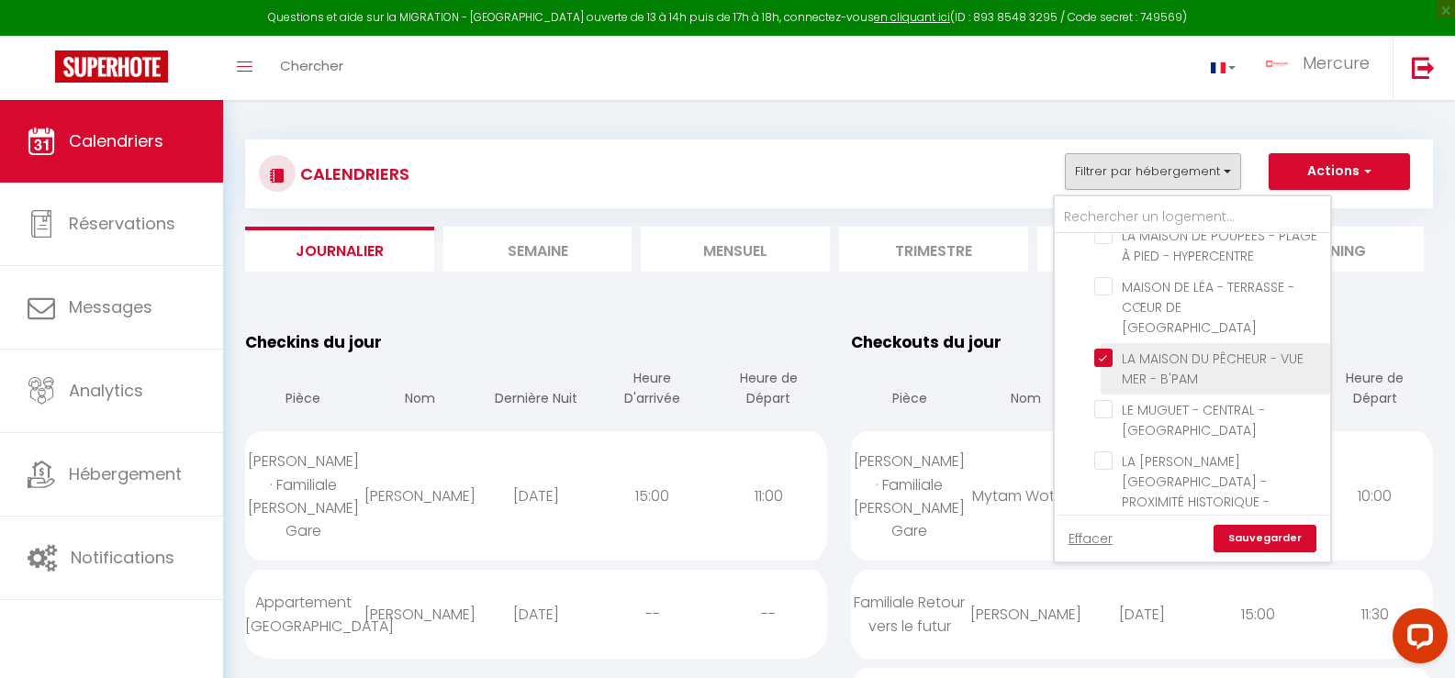
checkbox input "false"
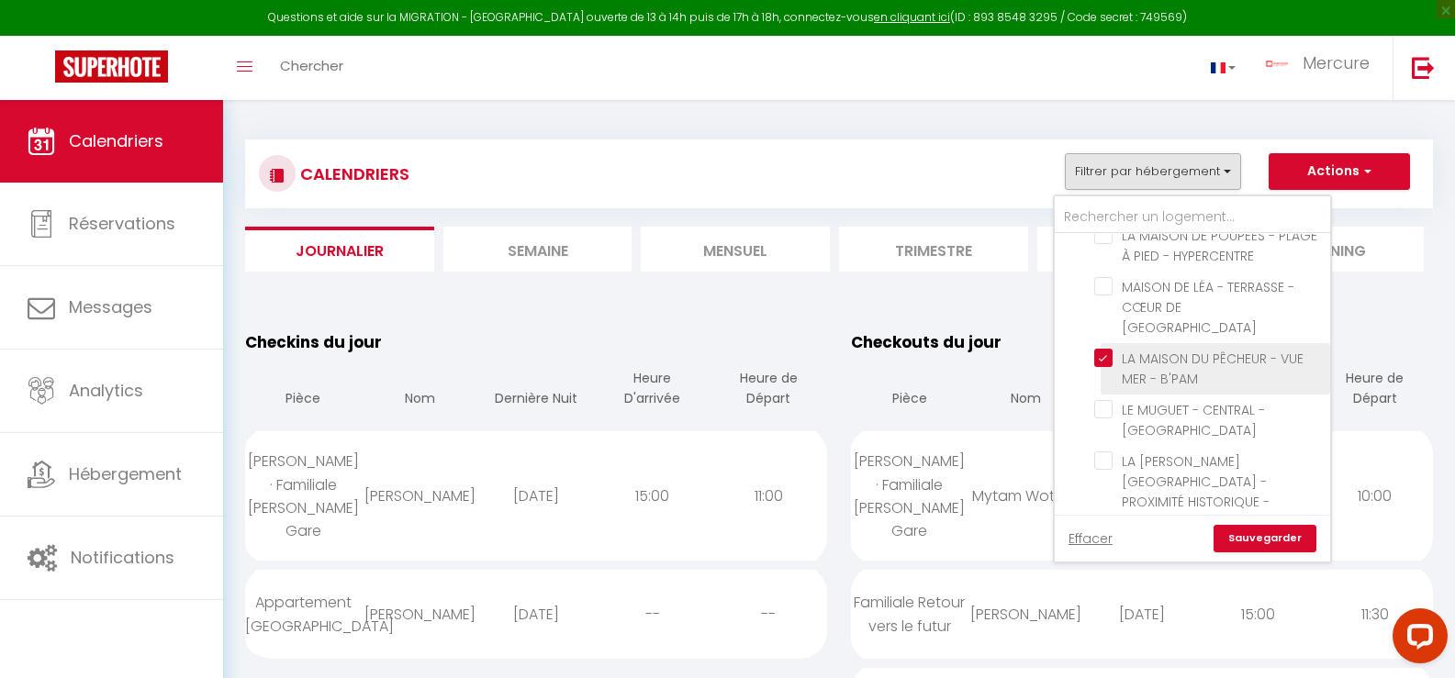
checkbox input "false"
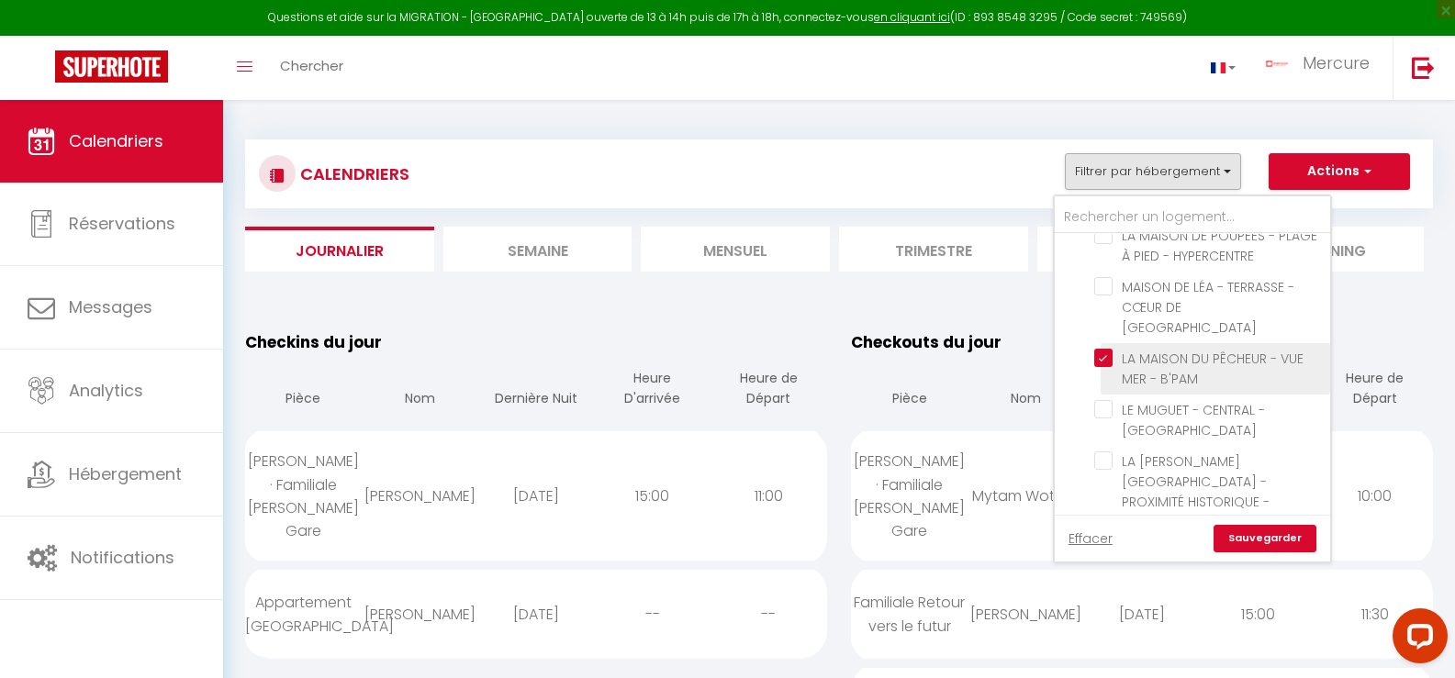
checkbox input "false"
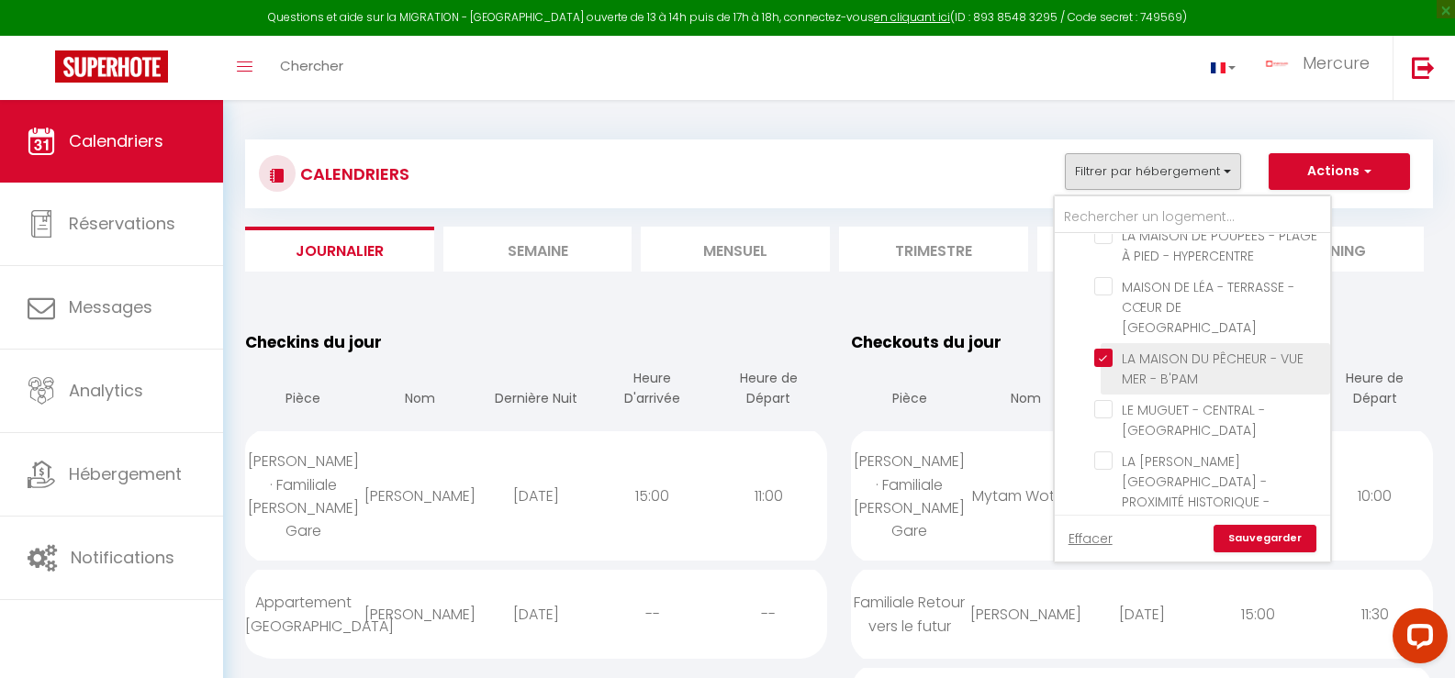
checkbox input "false"
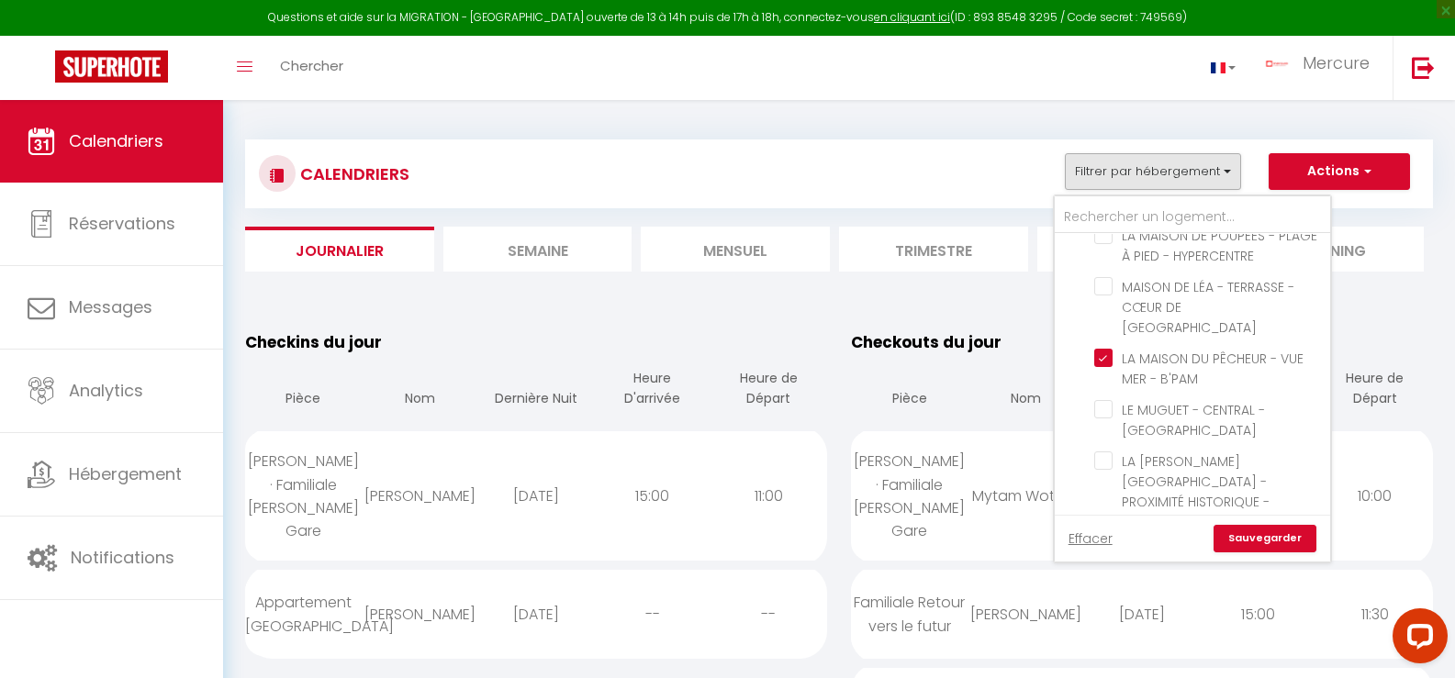
click at [1271, 543] on link "Sauvegarder" at bounding box center [1265, 539] width 103 height 28
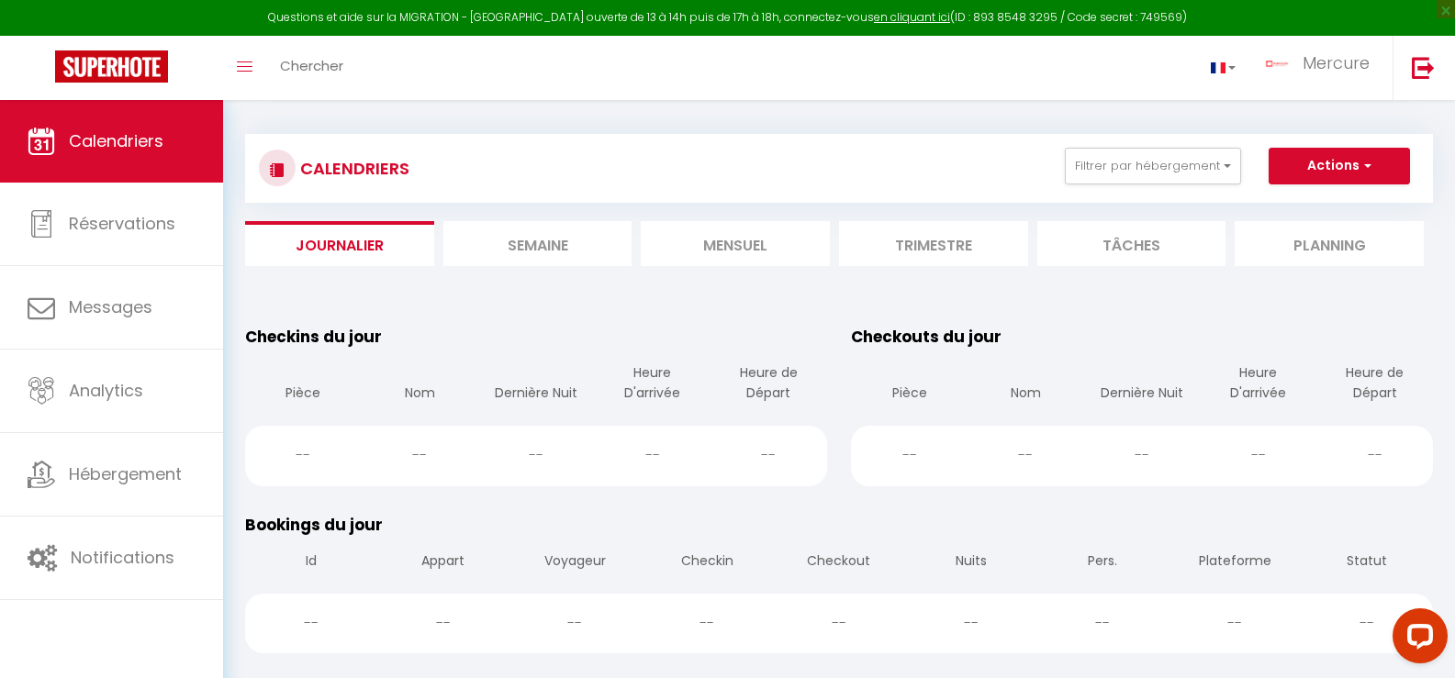
scroll to position [0, 0]
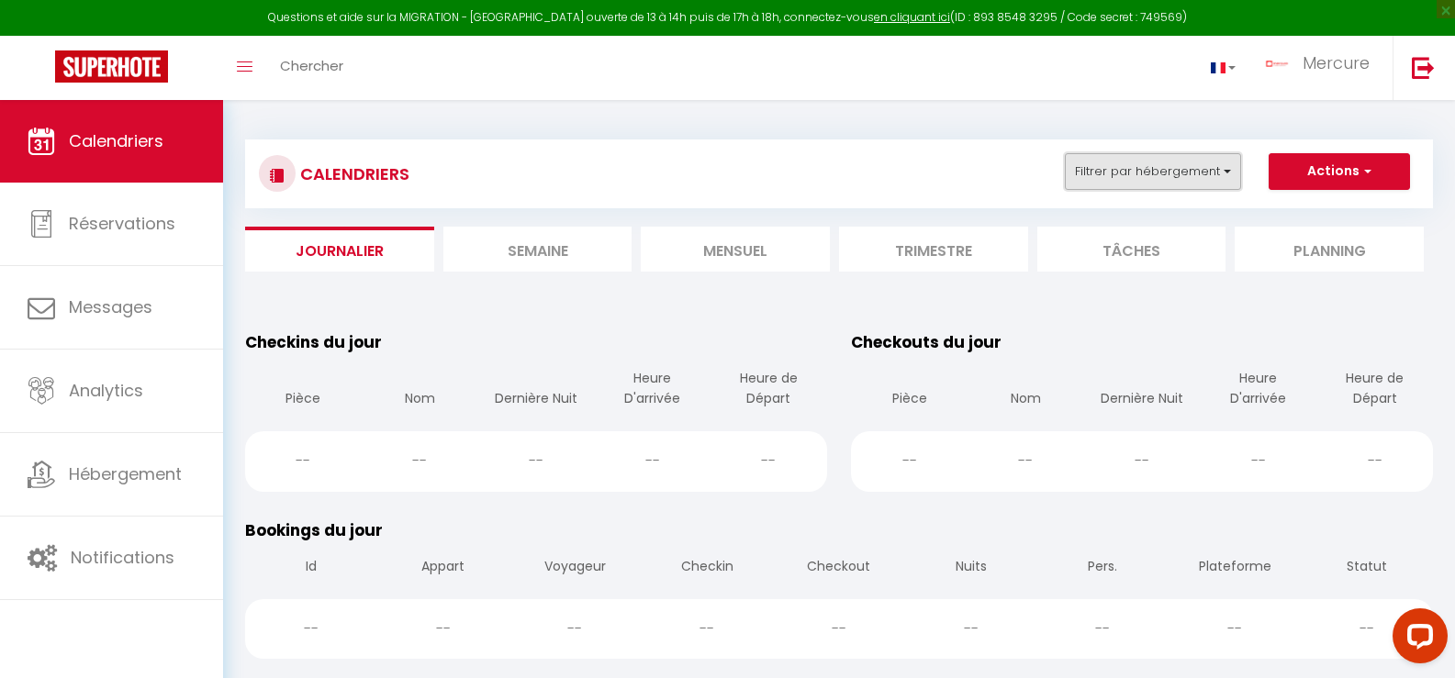
click at [1168, 170] on button "Filtrer par hébergement" at bounding box center [1153, 171] width 176 height 37
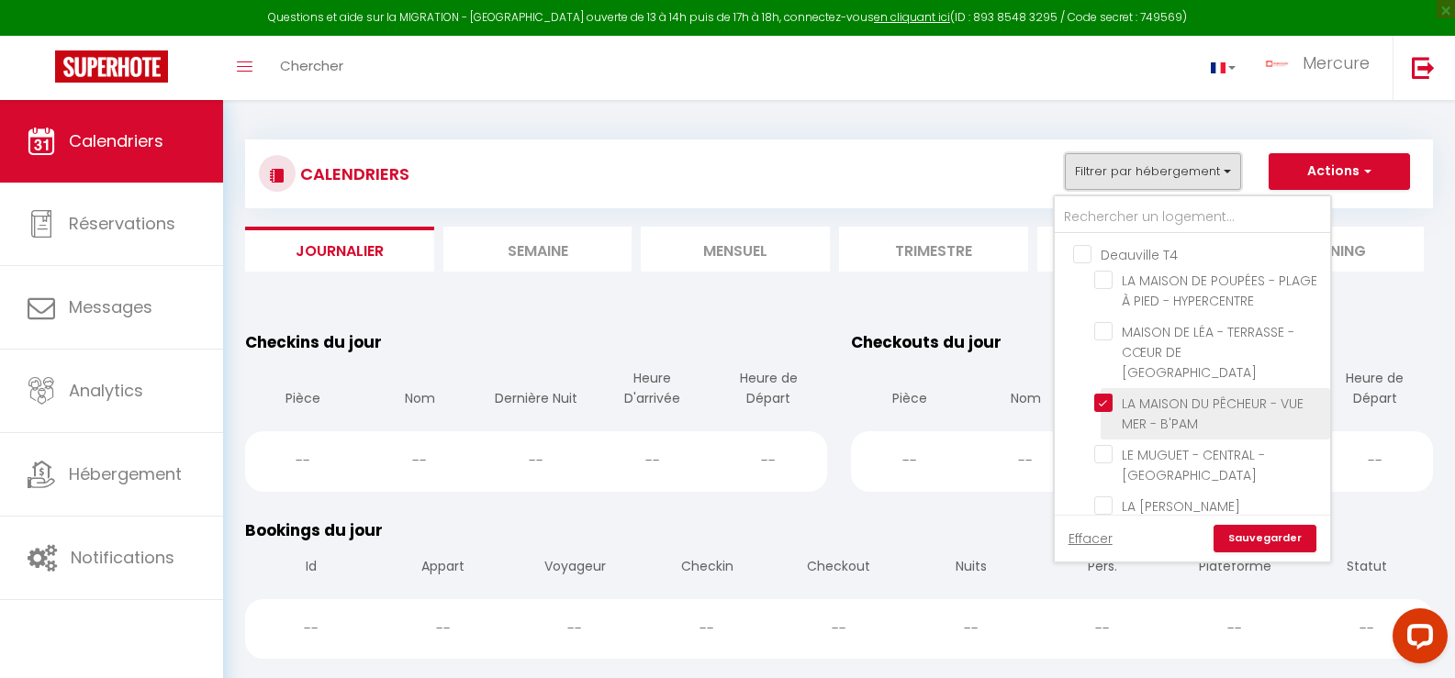
scroll to position [1193, 0]
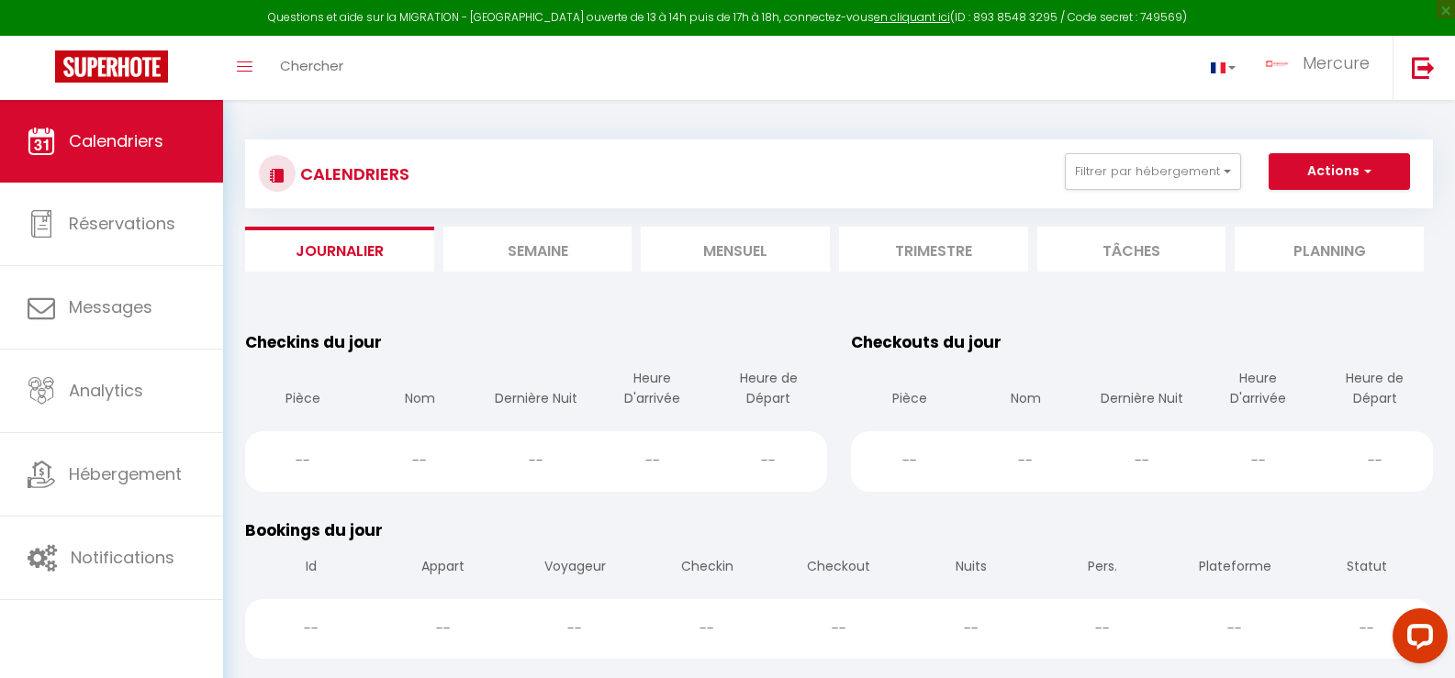
click at [768, 265] on li "Mensuel" at bounding box center [735, 249] width 189 height 45
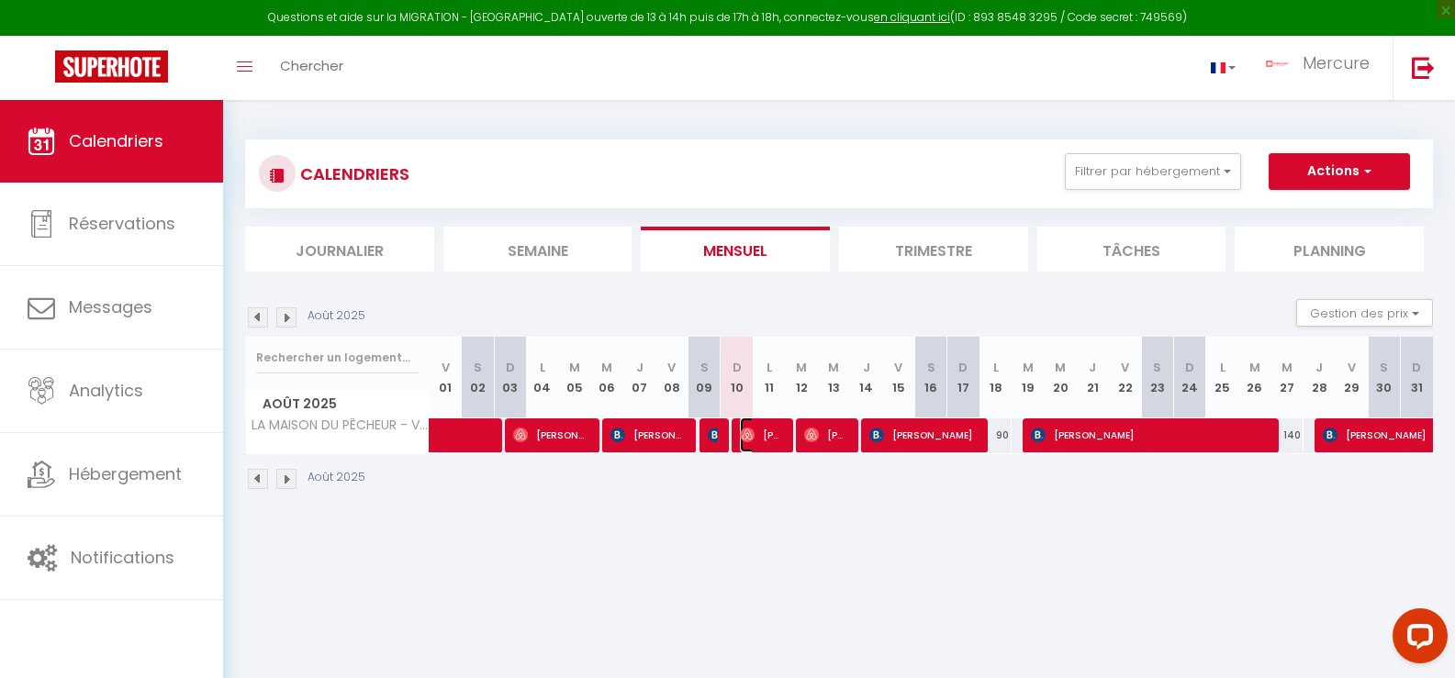
click at [773, 433] on span "[PERSON_NAME]" at bounding box center [761, 435] width 43 height 35
select select "OK"
select select "0"
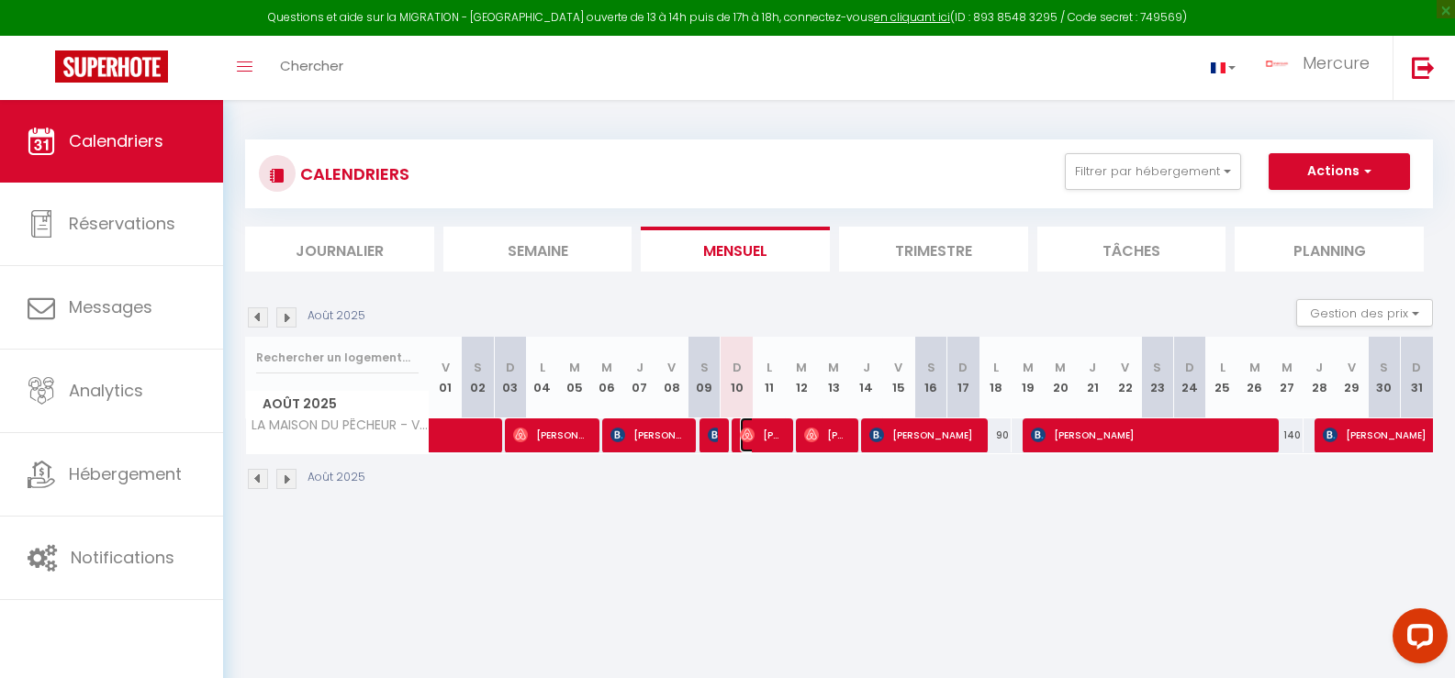
select select "1"
select select
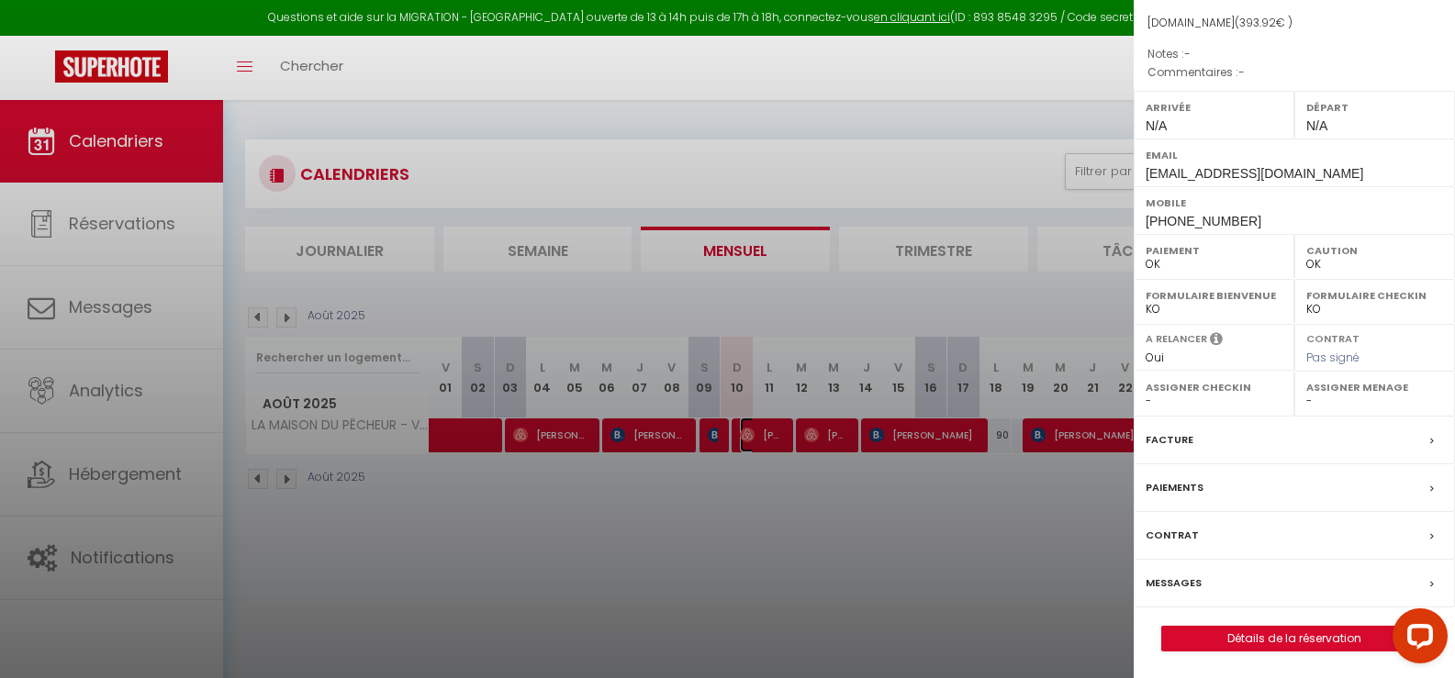
scroll to position [196, 0]
click at [1184, 583] on label "Messages" at bounding box center [1174, 582] width 56 height 19
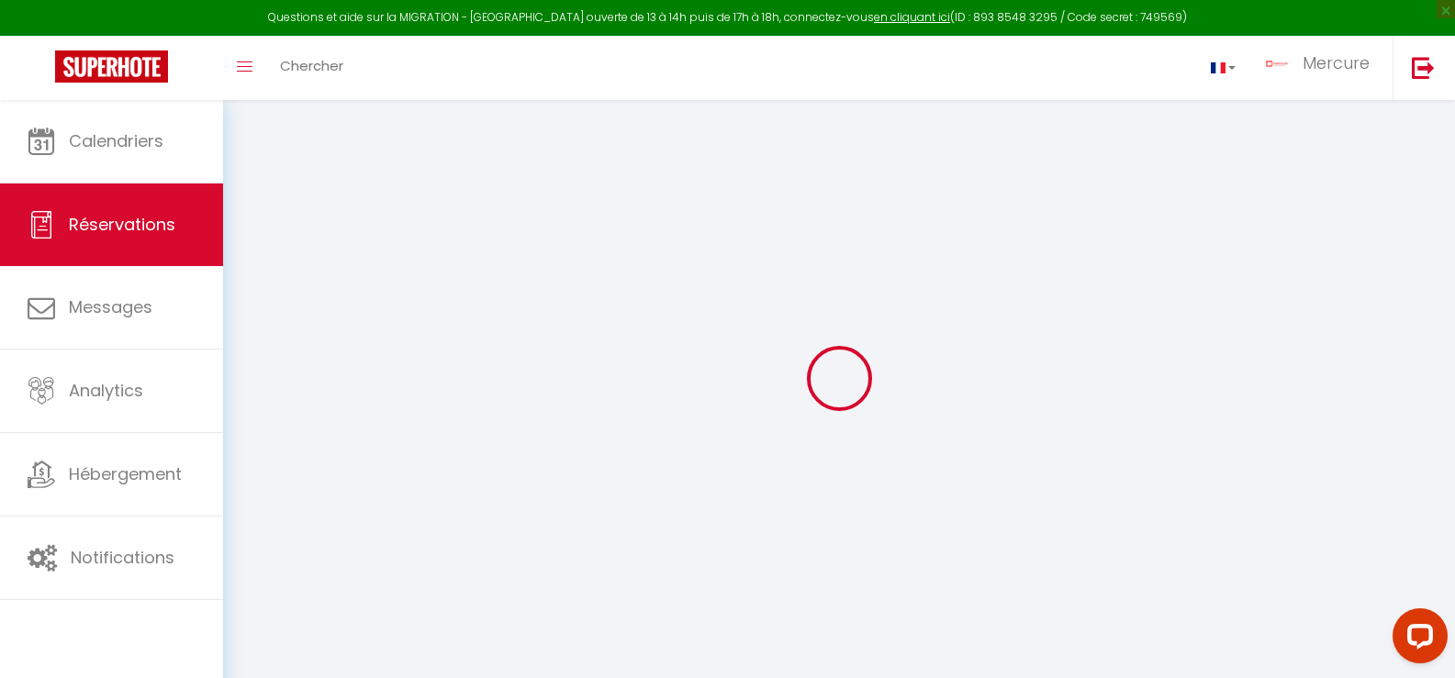
select select
checkbox input "false"
select select
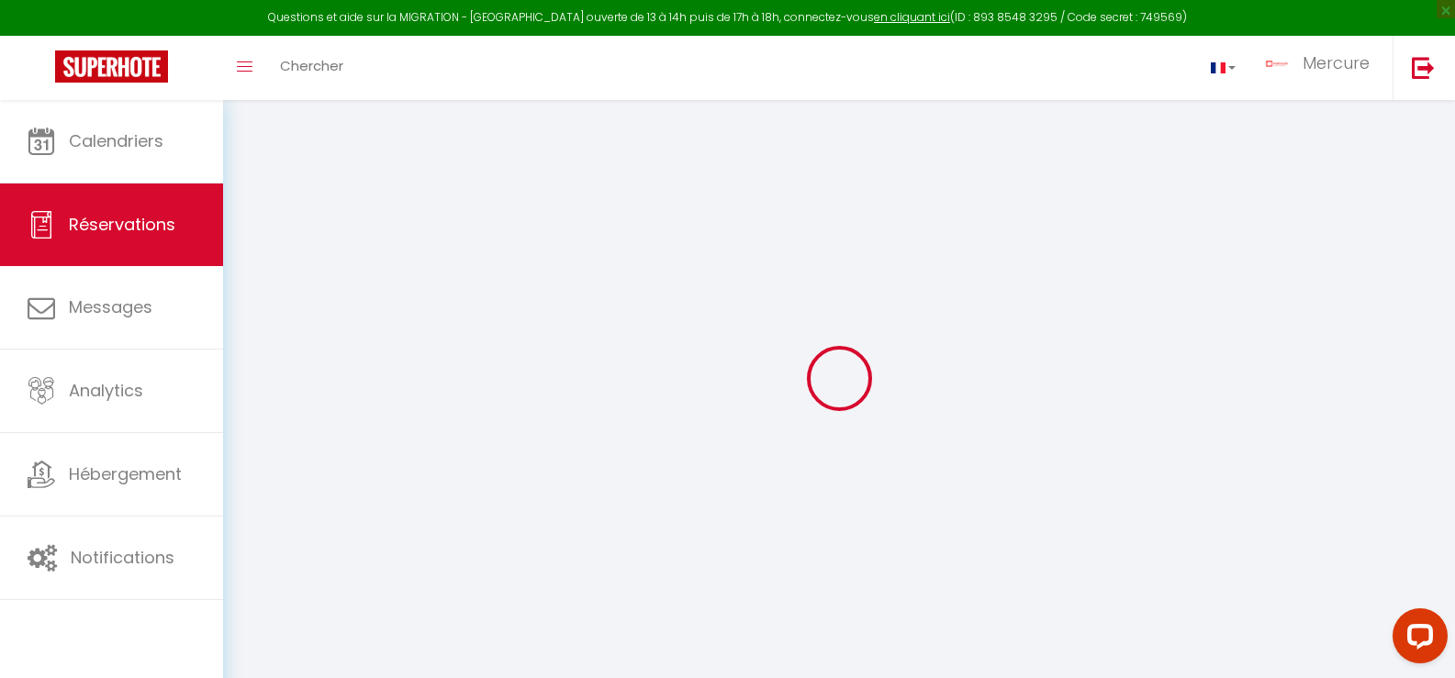
select select
checkbox input "false"
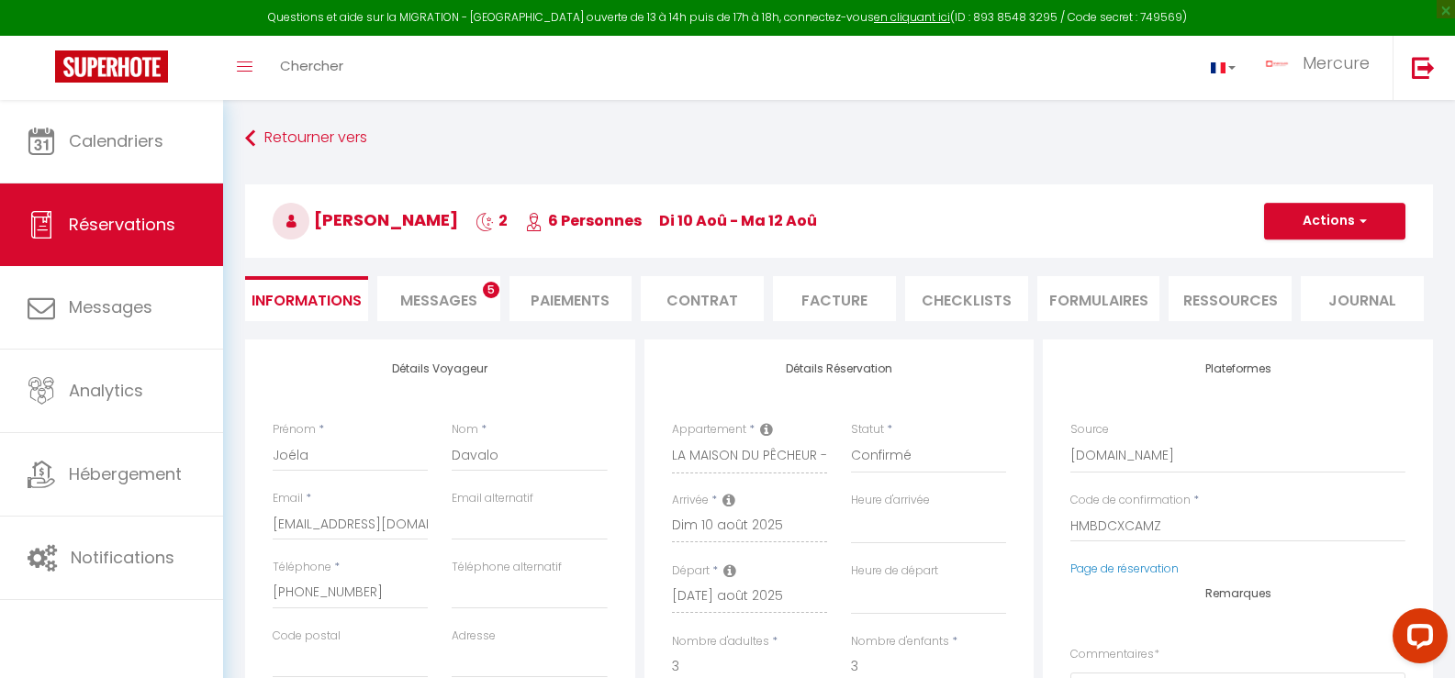
select select
checkbox input "false"
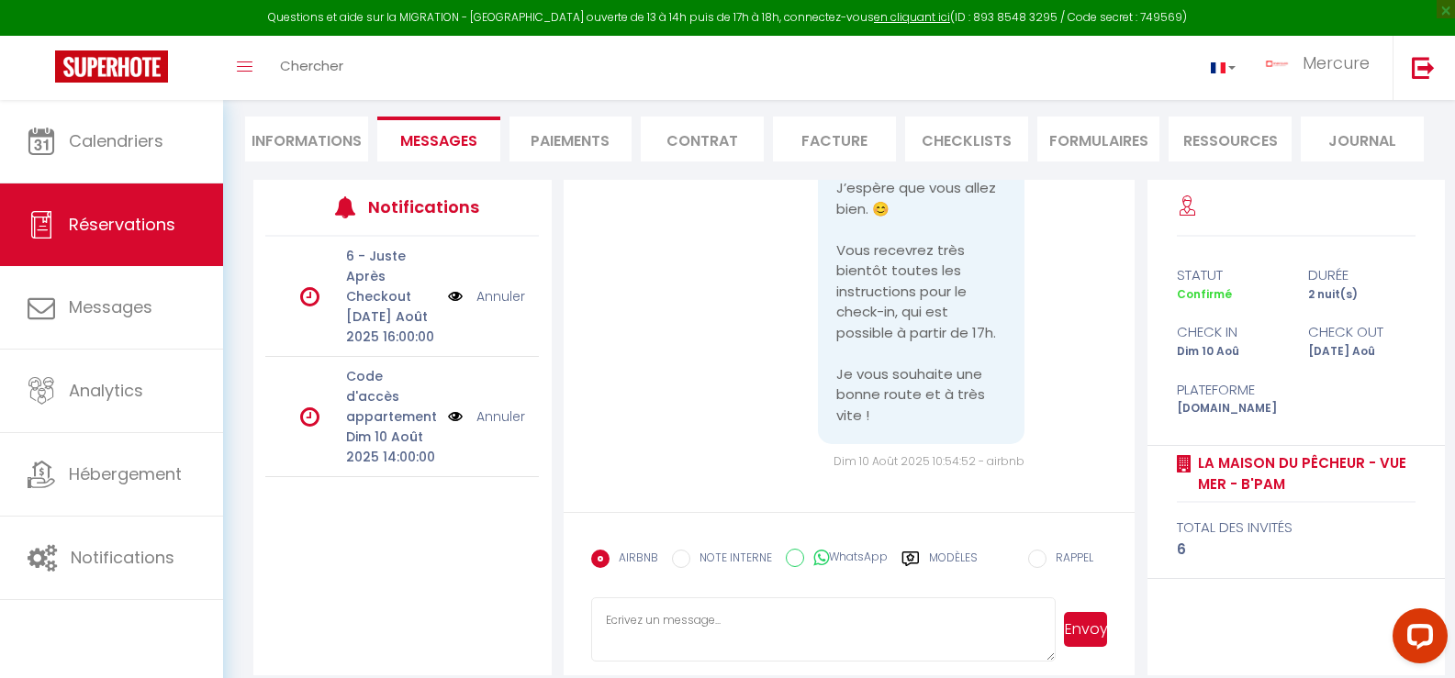
scroll to position [179, 0]
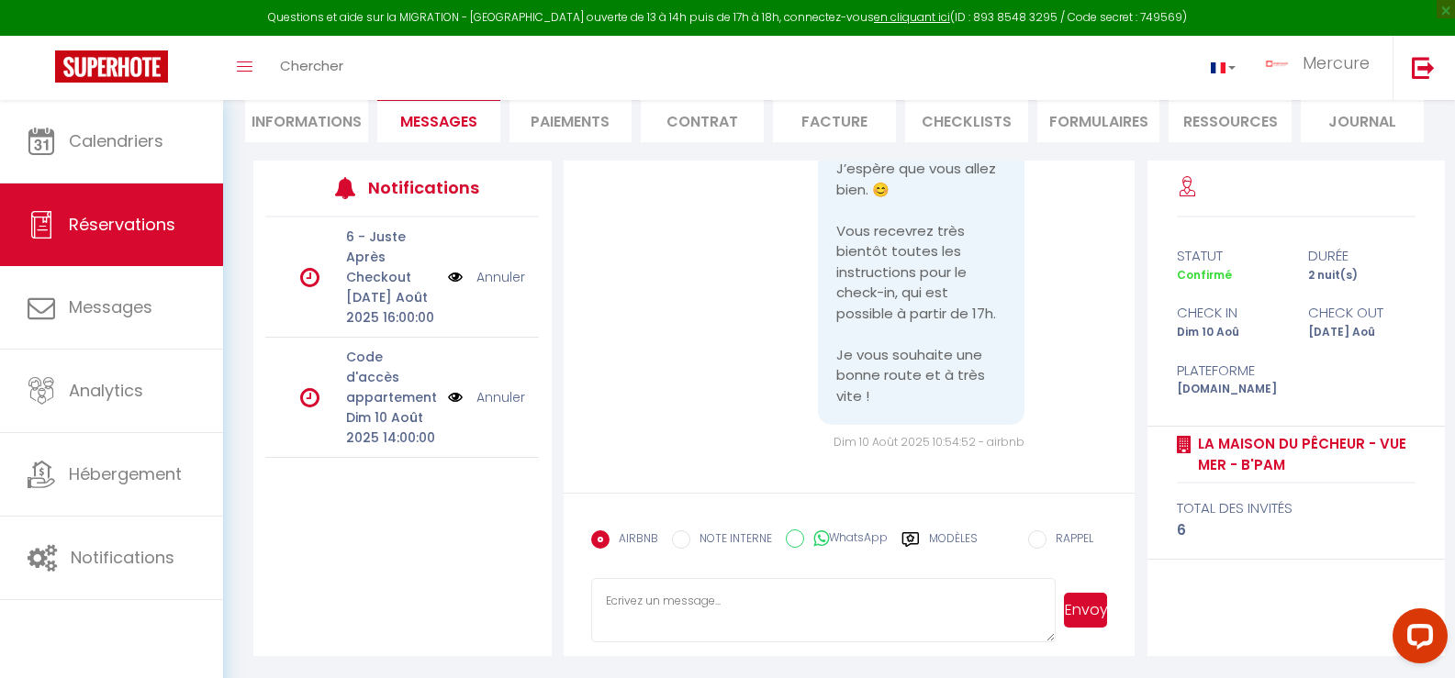
click at [947, 542] on label "Modèles" at bounding box center [953, 547] width 49 height 32
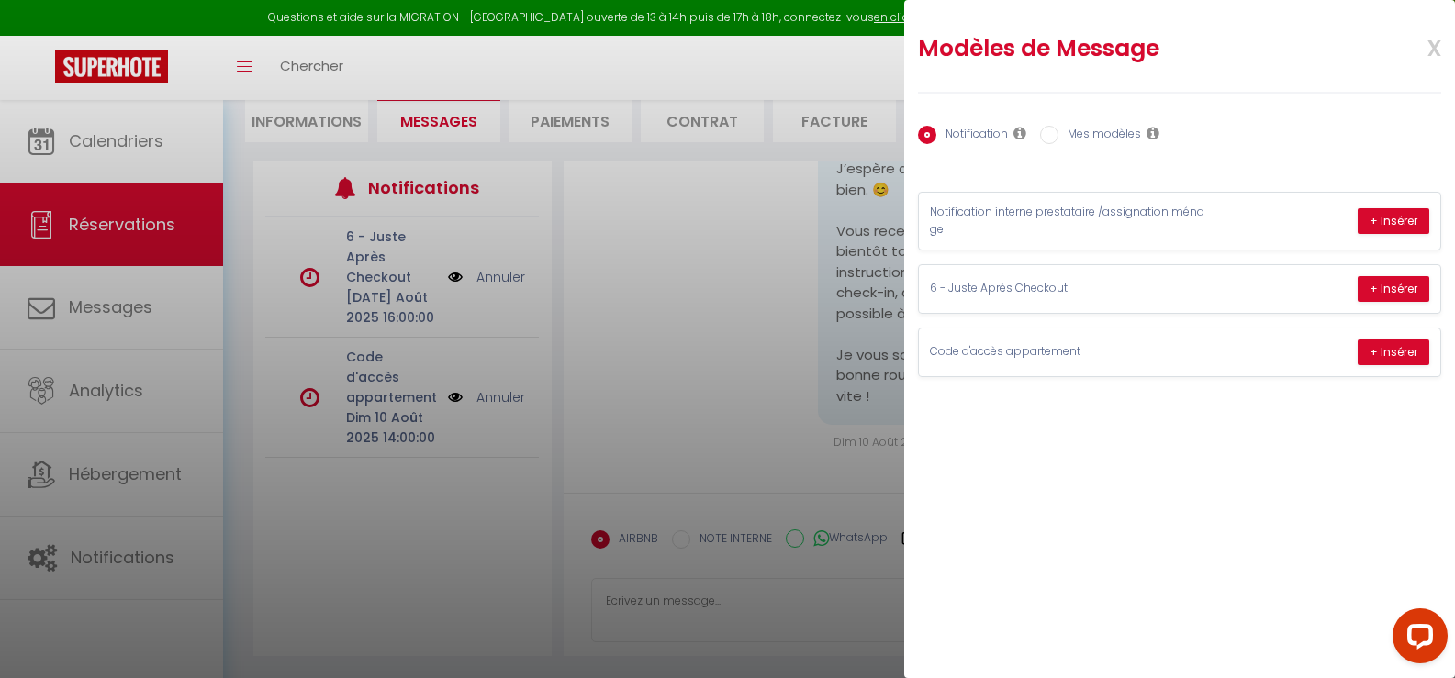
click at [1045, 136] on input "Mes modèles" at bounding box center [1049, 135] width 18 height 18
radio input "true"
radio input "false"
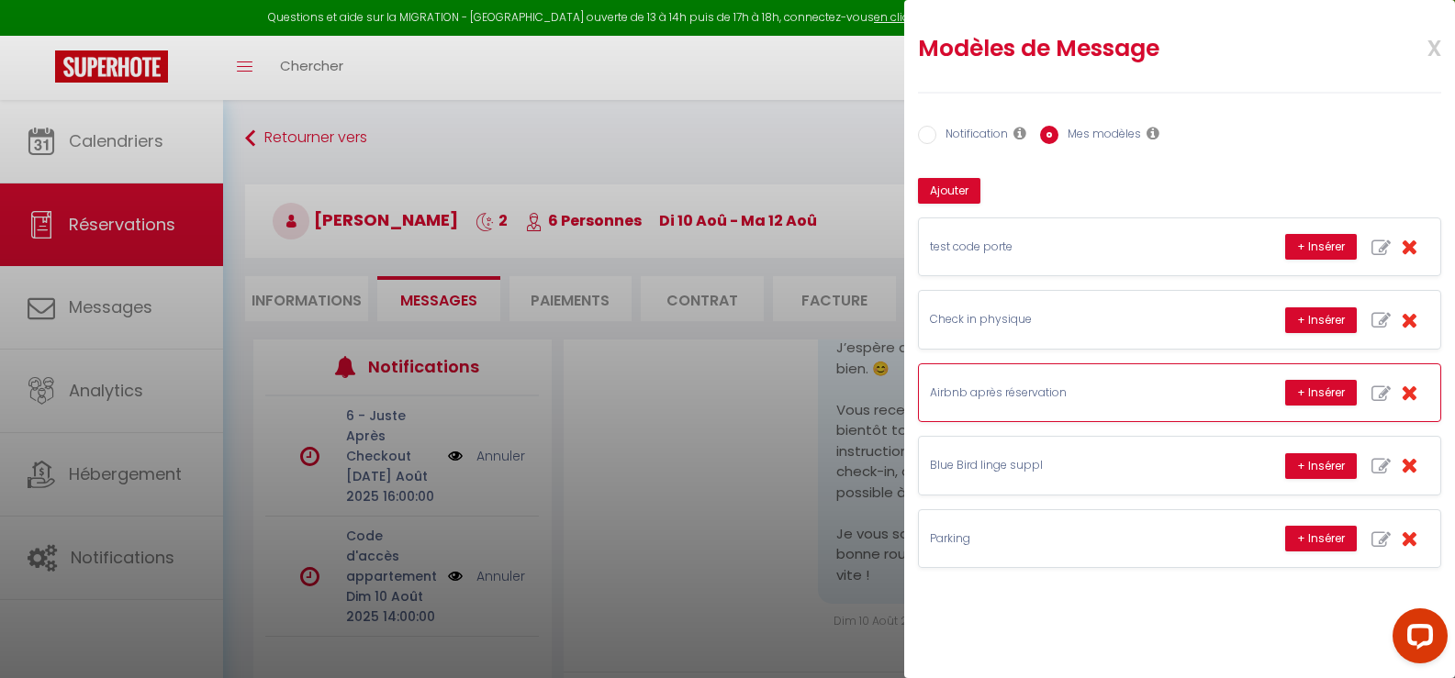
scroll to position [92, 0]
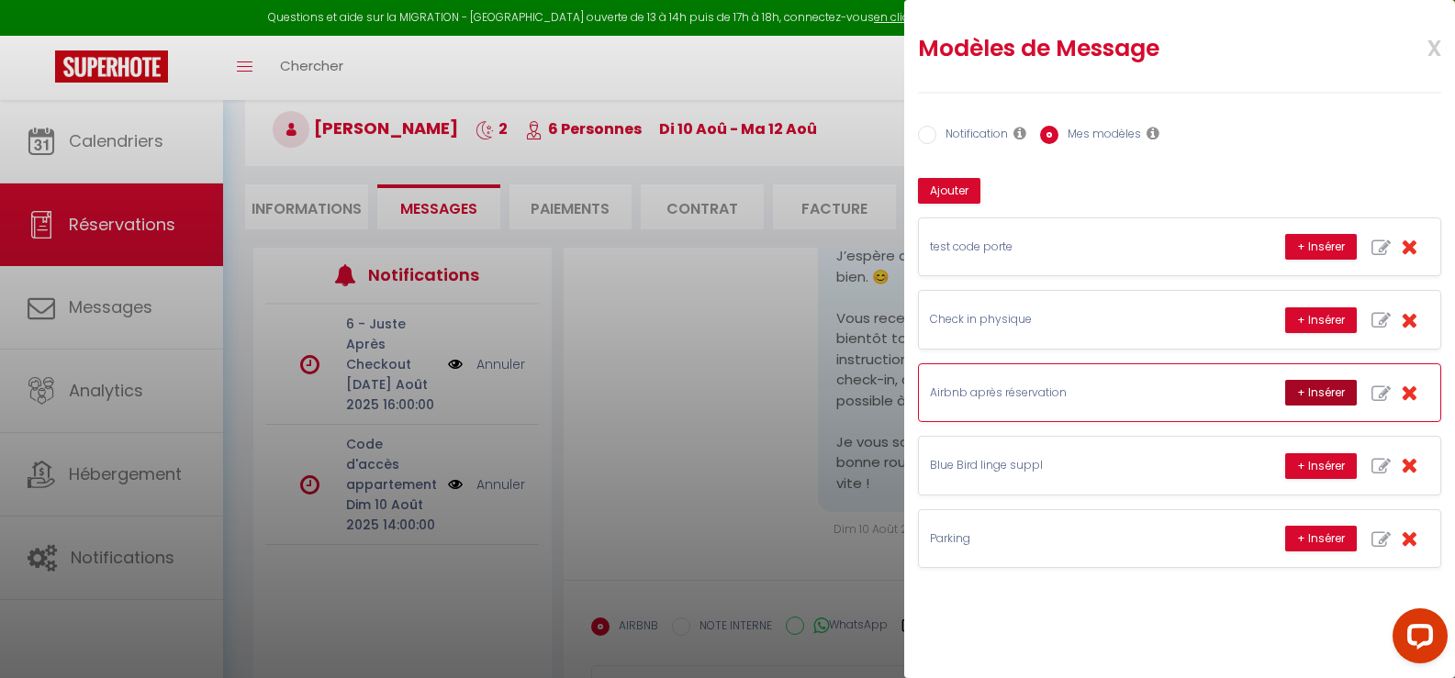
click at [1328, 396] on button "+ Insérer" at bounding box center [1321, 393] width 72 height 26
type textarea "Loremip Dolor Sita cons adipisc el SE DOEIUS TE INCIDID - UTL ETD - M'ALI en 63…"
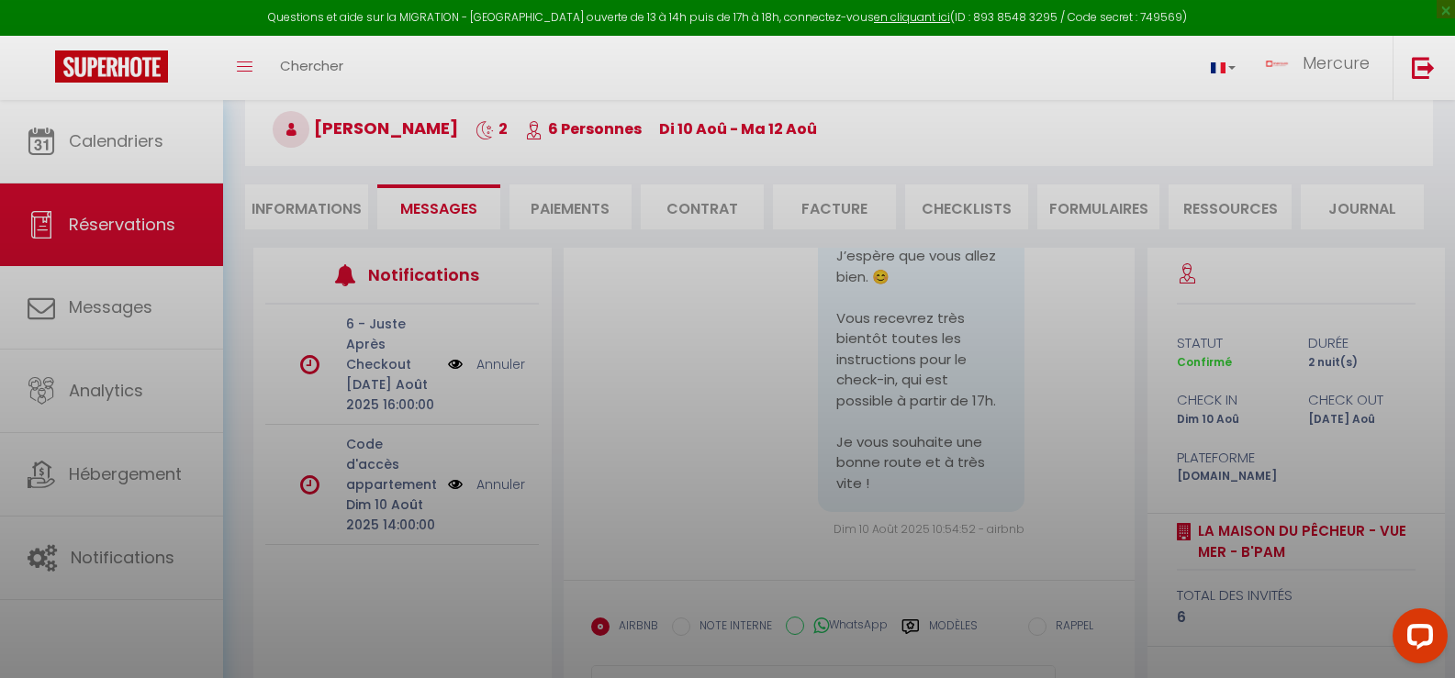
scroll to position [179, 0]
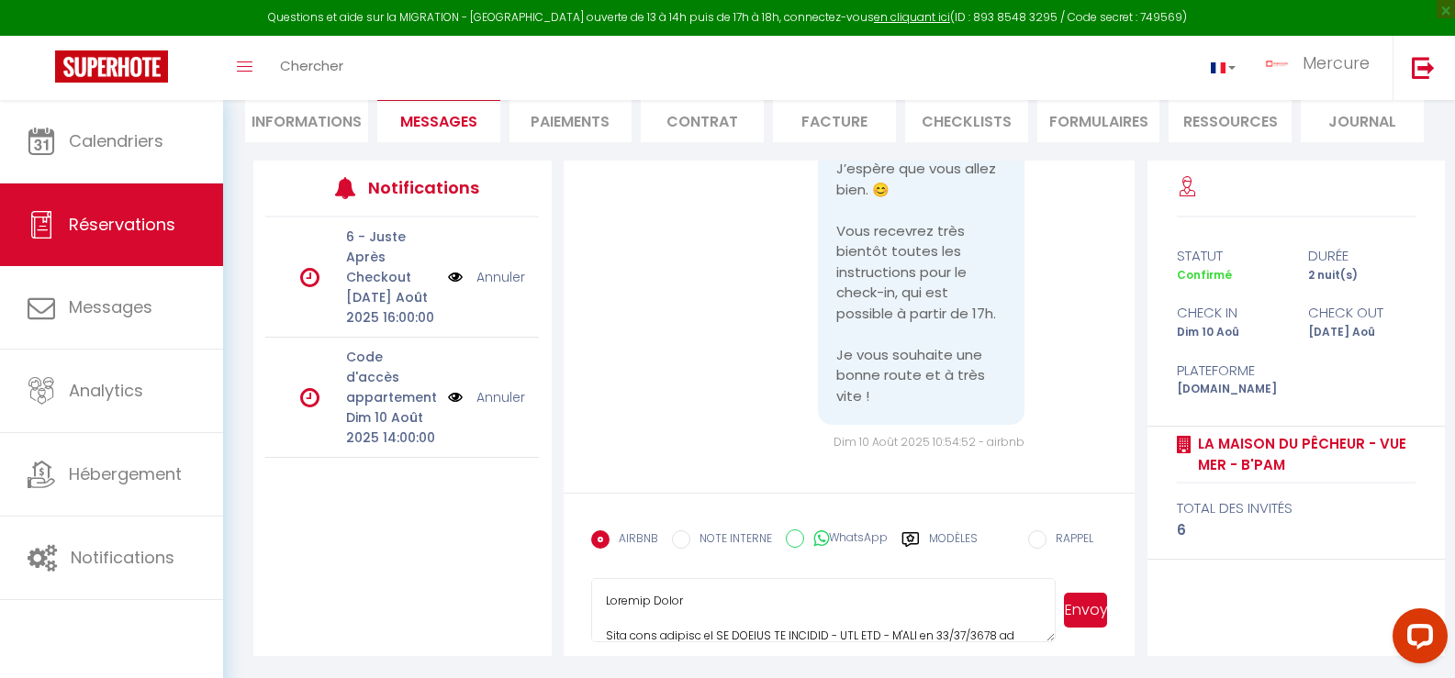
click at [945, 587] on textarea at bounding box center [823, 610] width 465 height 64
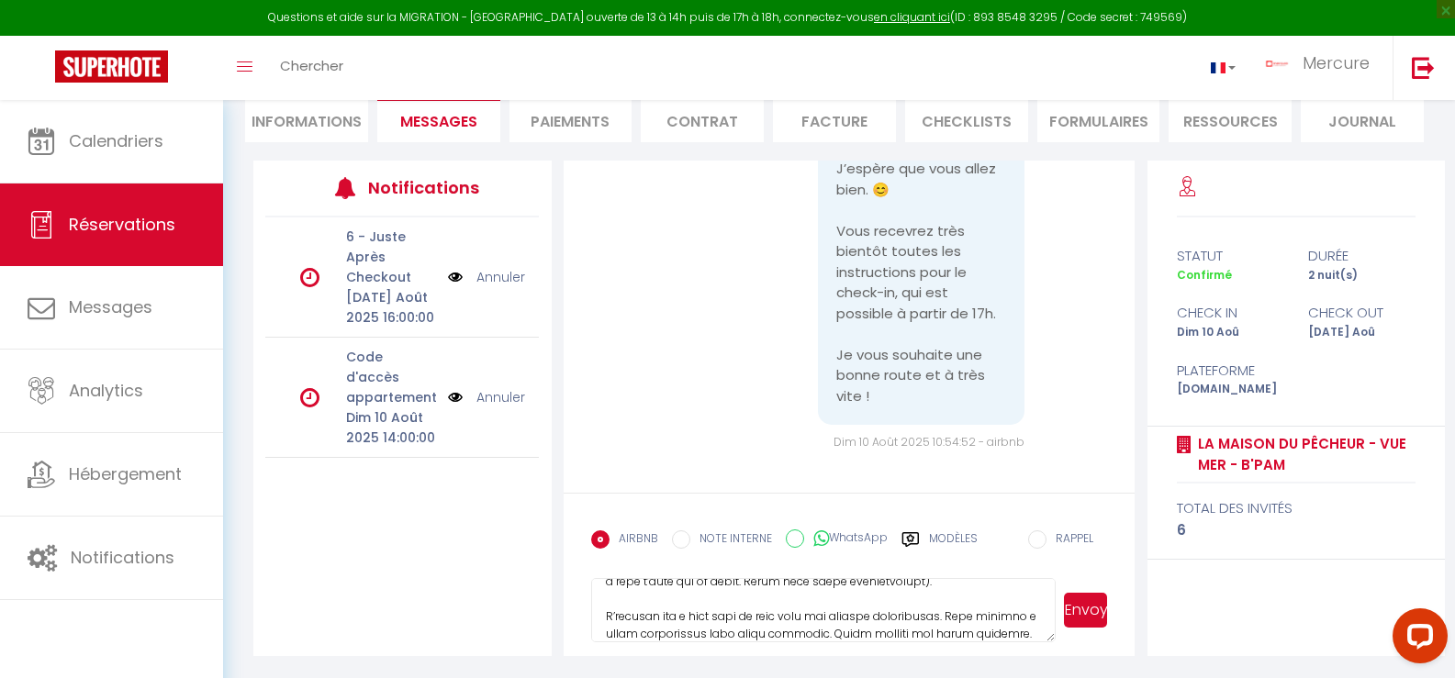
scroll to position [1265, 0]
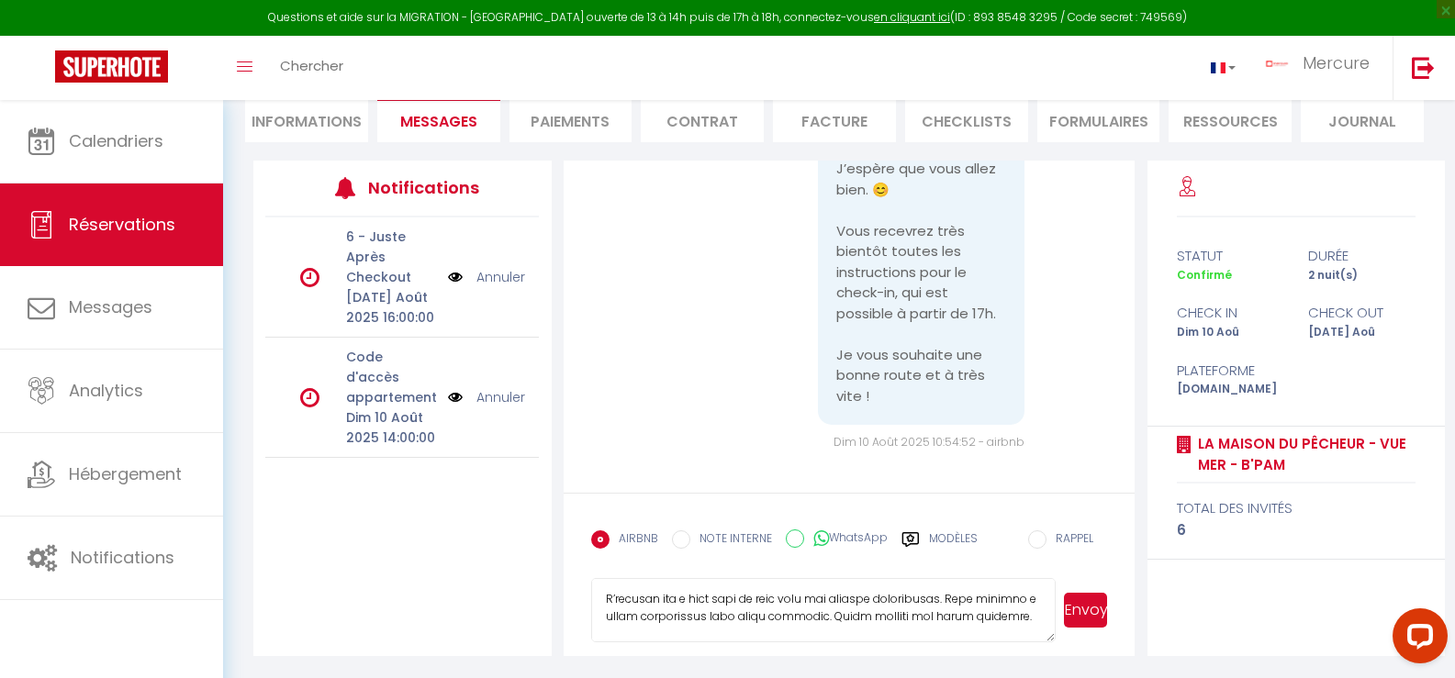
click at [1088, 610] on button "Envoyer" at bounding box center [1086, 610] width 44 height 35
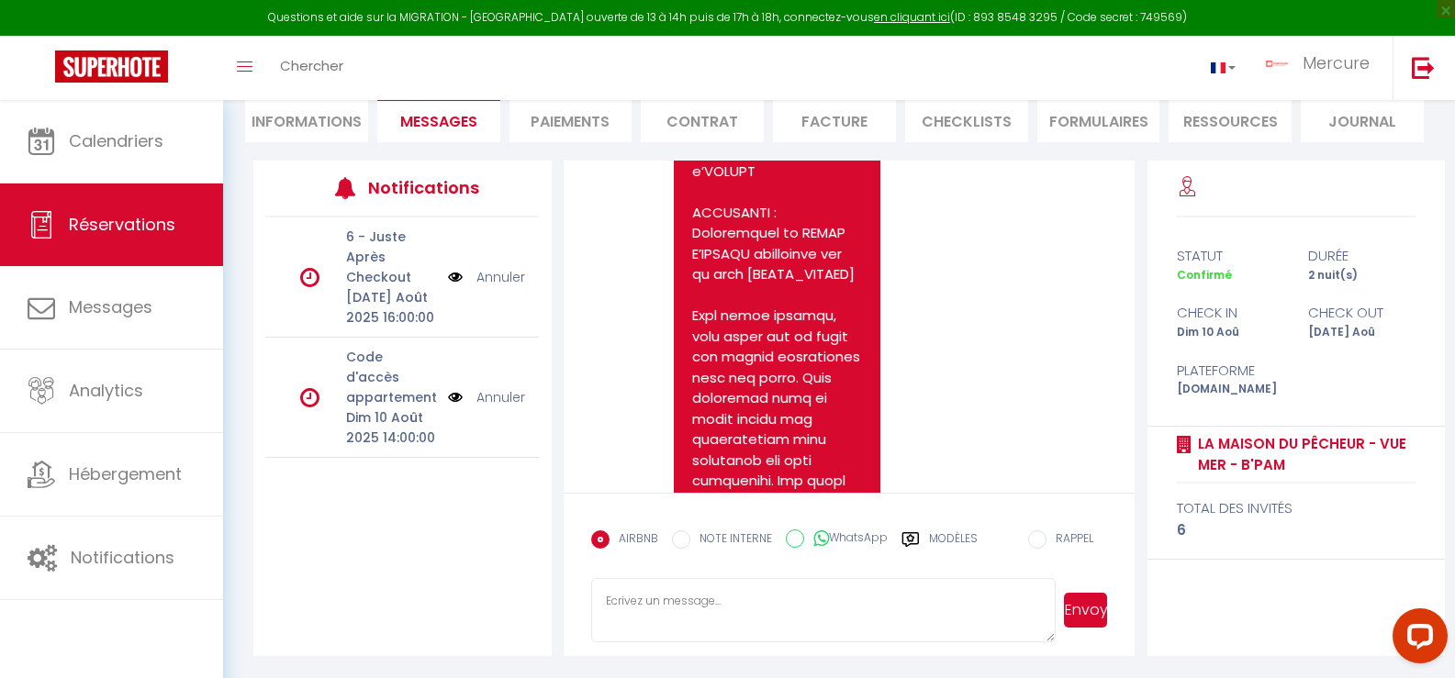
scroll to position [1707, 0]
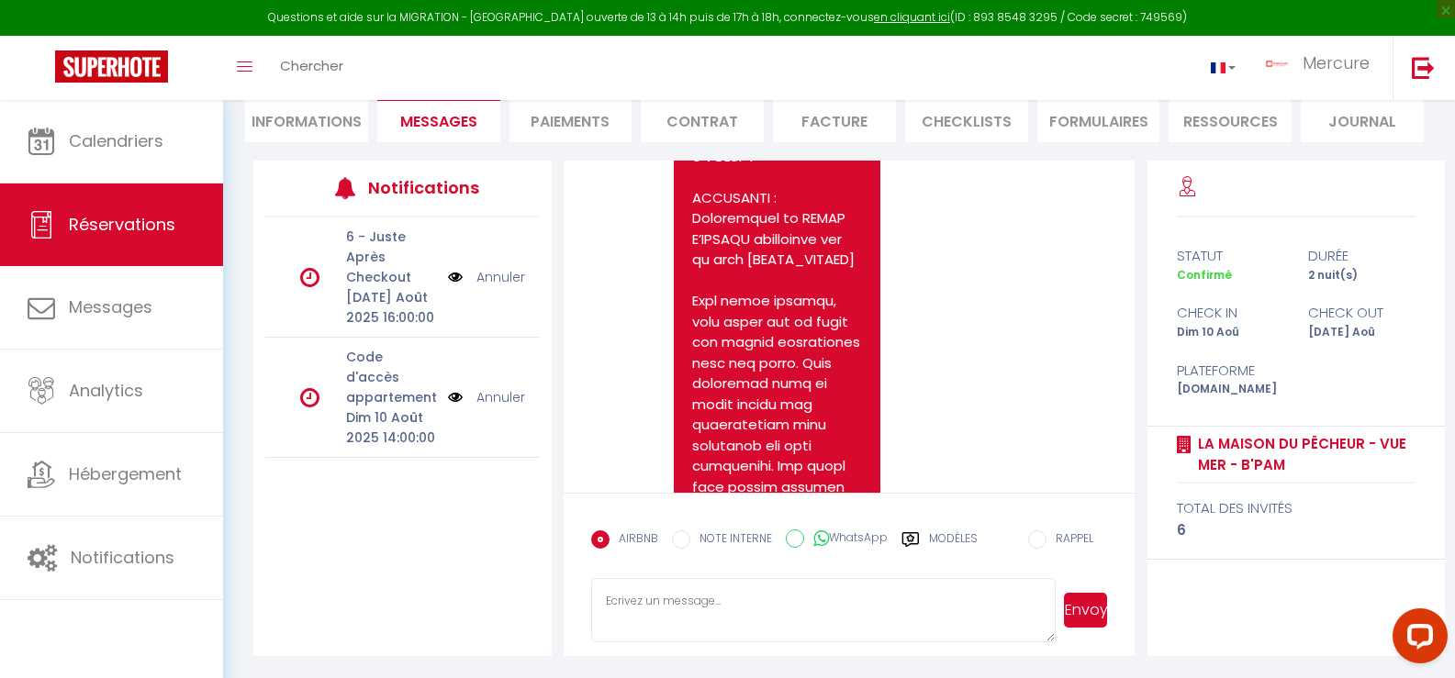
click at [934, 536] on label "Modèles" at bounding box center [953, 547] width 49 height 32
radio input "true"
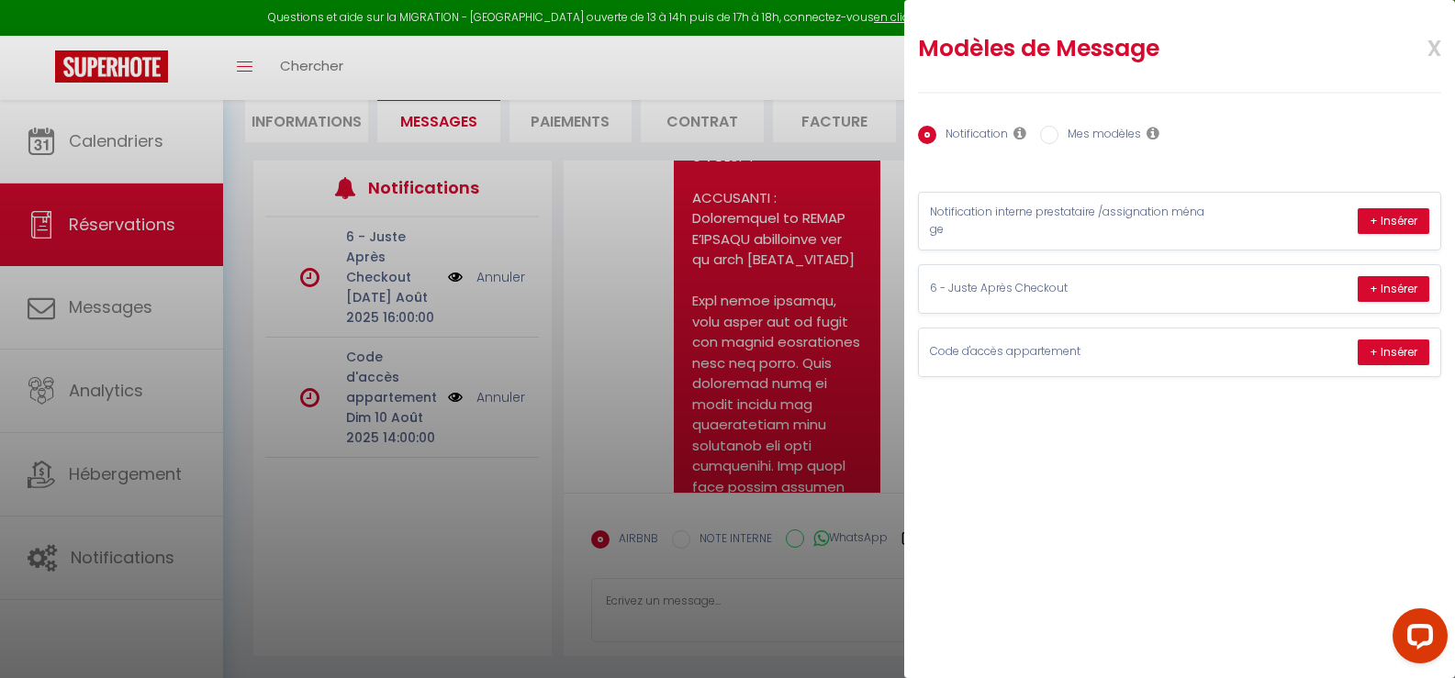
click at [1052, 137] on input "Mes modèles" at bounding box center [1049, 135] width 18 height 18
radio input "true"
radio input "false"
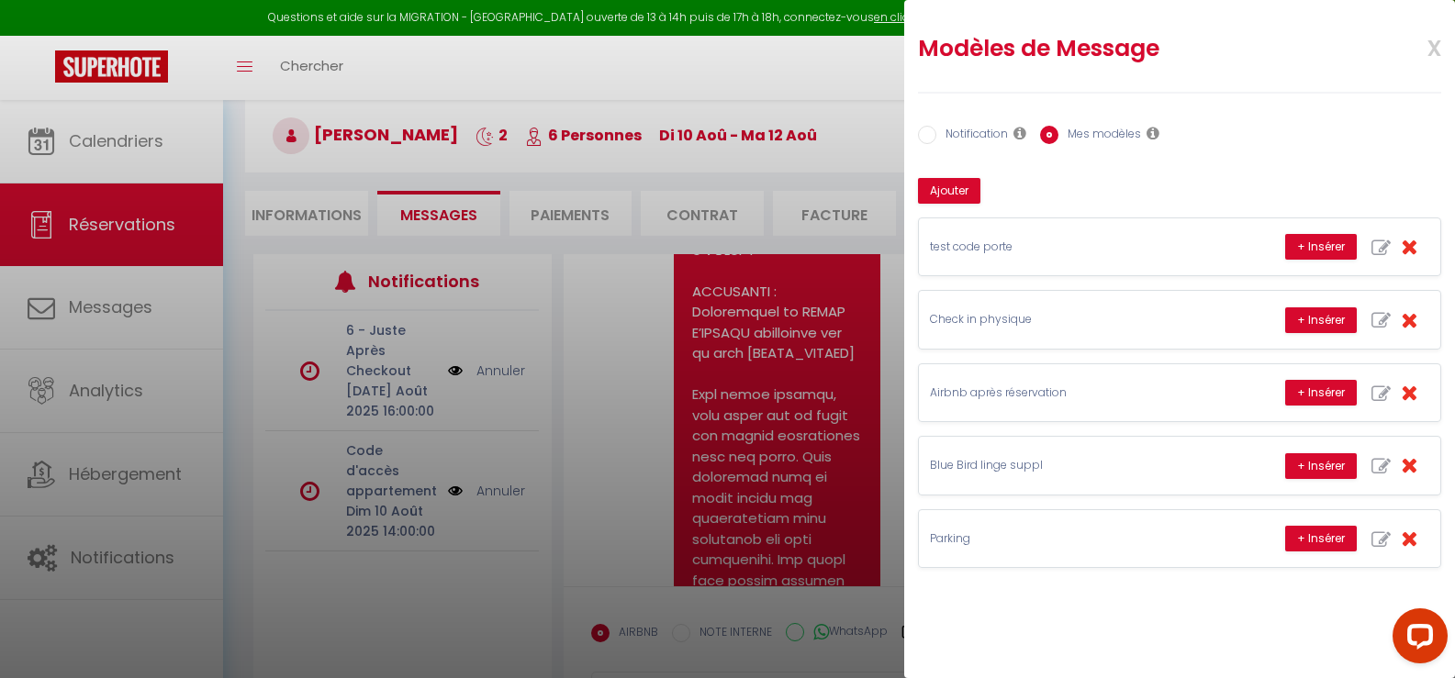
scroll to position [179, 0]
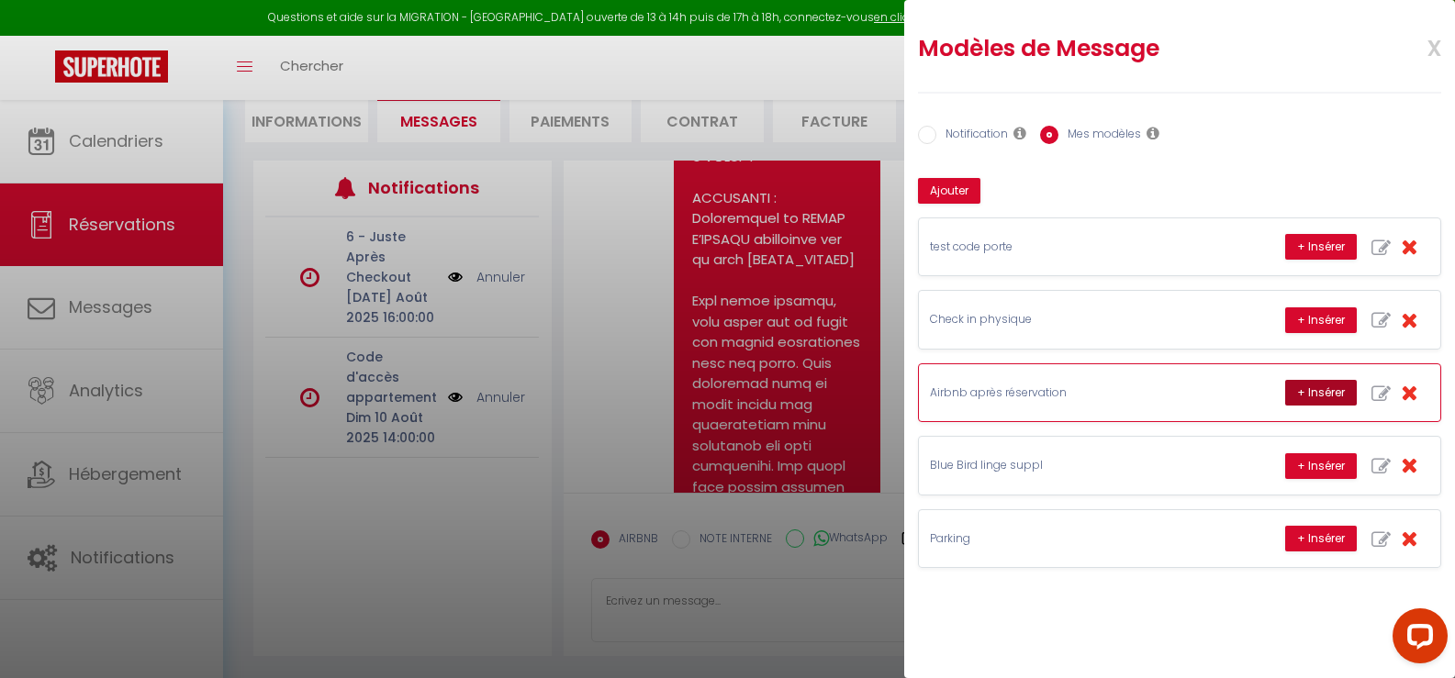
click at [1308, 392] on button "+ Insérer" at bounding box center [1321, 393] width 72 height 26
type textarea "Loremip Dolor Sita cons adipisc el SE DOEIUS TE INCIDID - UTL ETD - M'ALI en 63…"
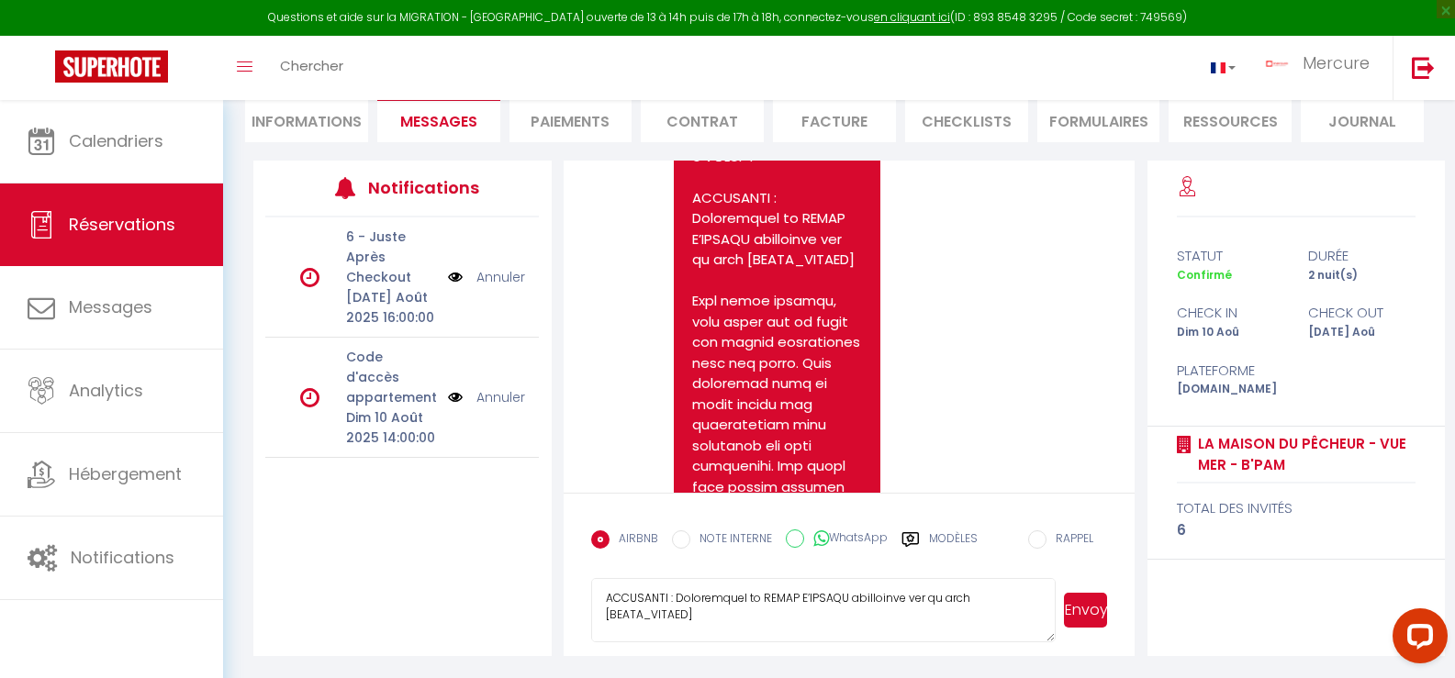
scroll to position [184, 0]
click at [988, 623] on textarea at bounding box center [823, 610] width 465 height 64
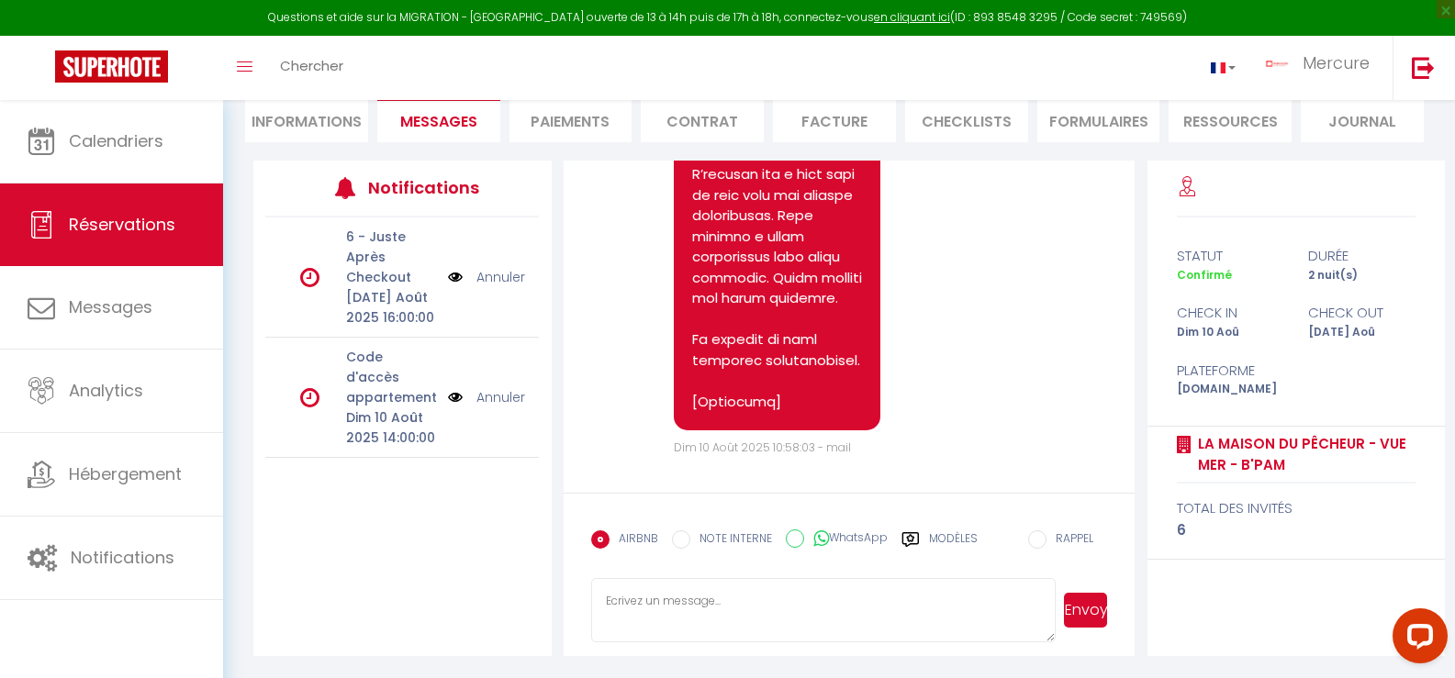
scroll to position [4504, 0]
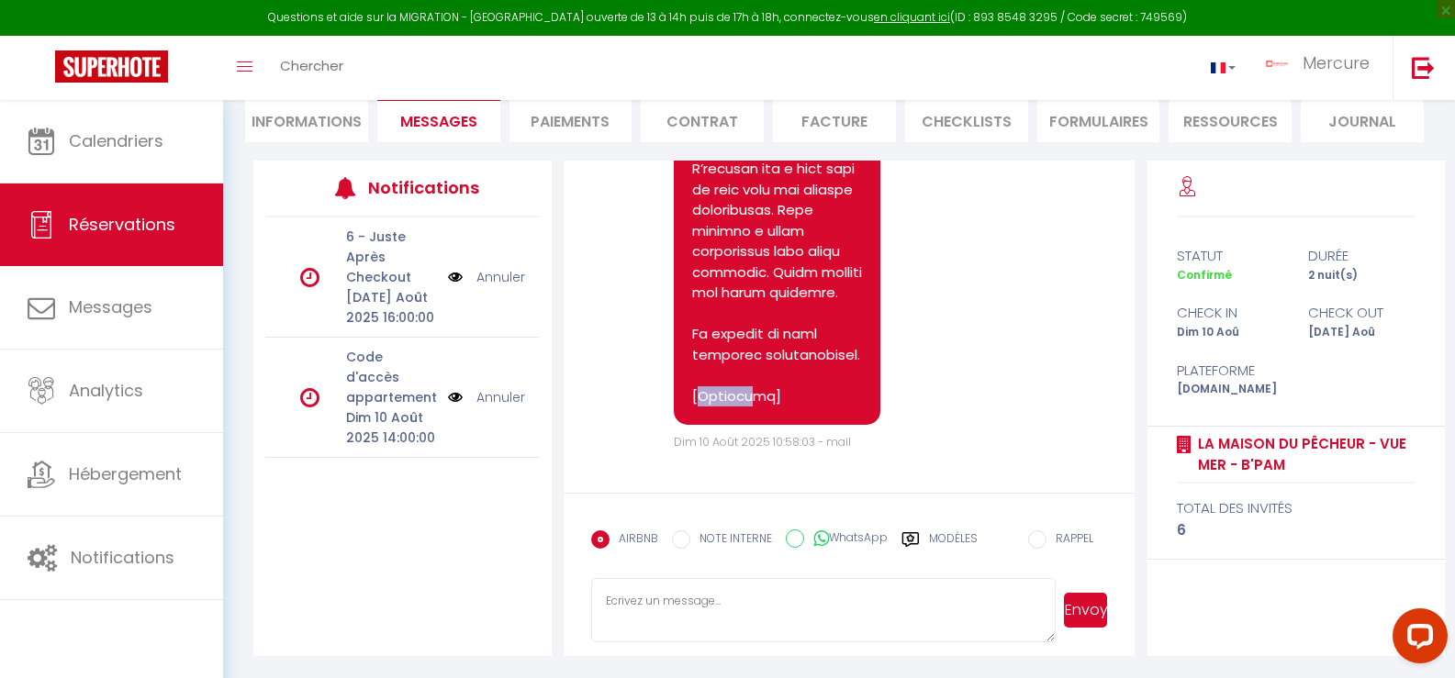
drag, startPoint x: 746, startPoint y: 397, endPoint x: 695, endPoint y: 397, distance: 51.4
click at [966, 538] on label "Modèles" at bounding box center [953, 547] width 49 height 32
radio input "true"
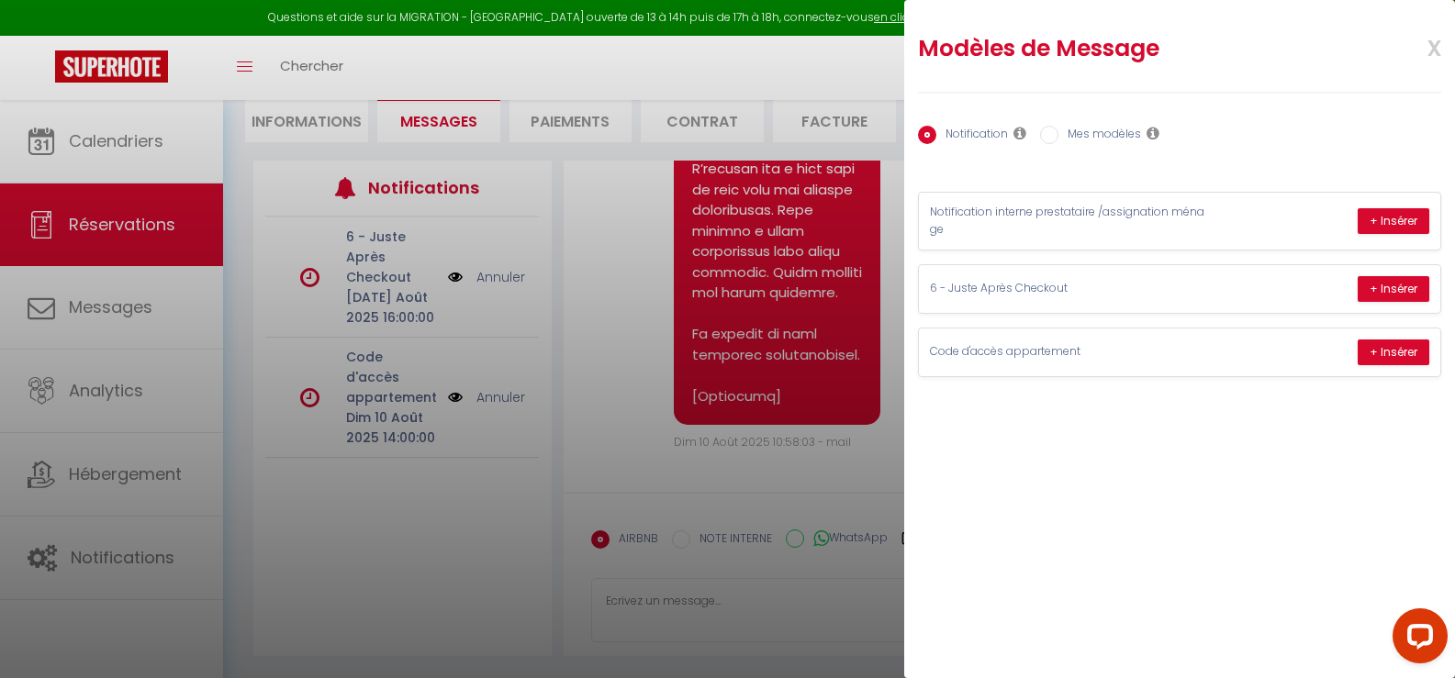
click at [1056, 133] on input "Mes modèles" at bounding box center [1049, 135] width 18 height 18
radio input "true"
radio input "false"
